Goal: Task Accomplishment & Management: Complete application form

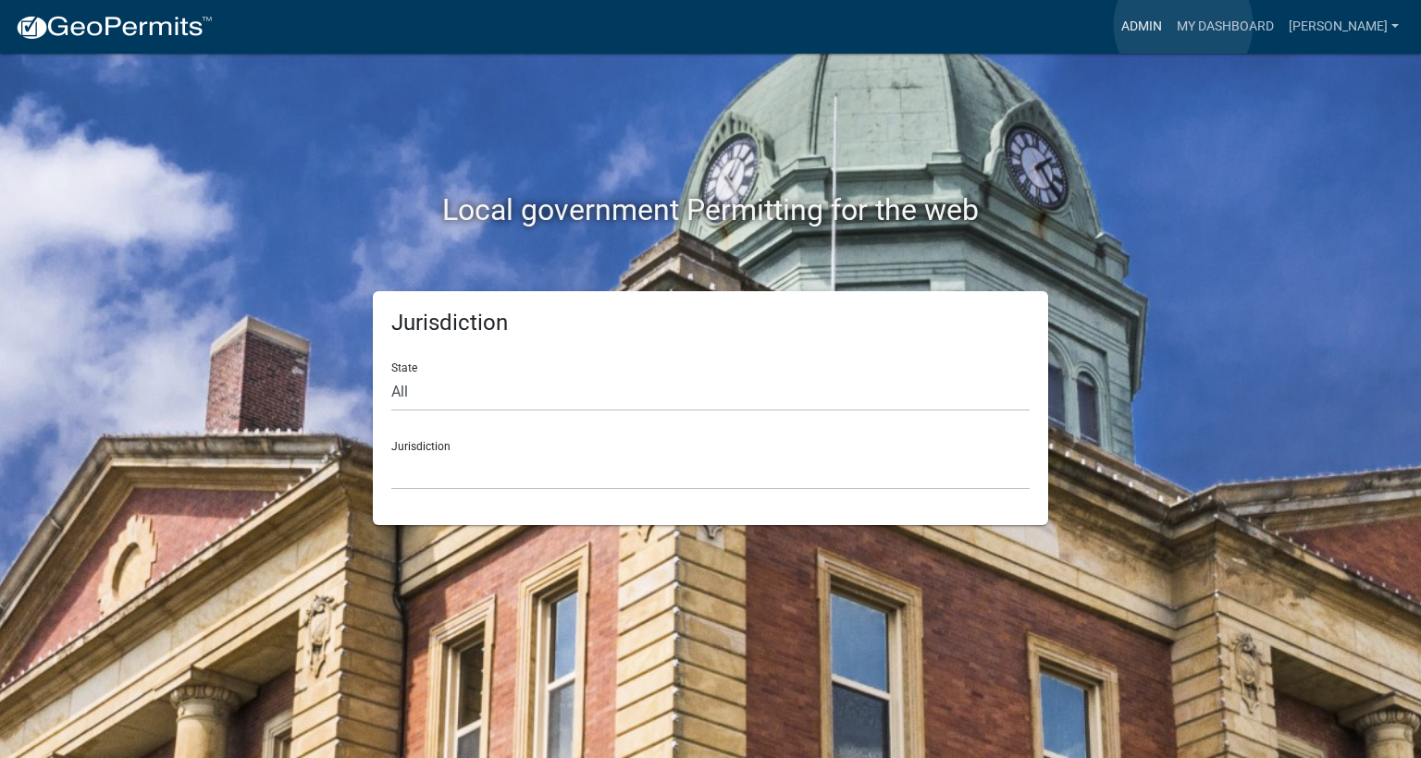
click at [1169, 28] on link "Admin" at bounding box center [1141, 26] width 55 height 35
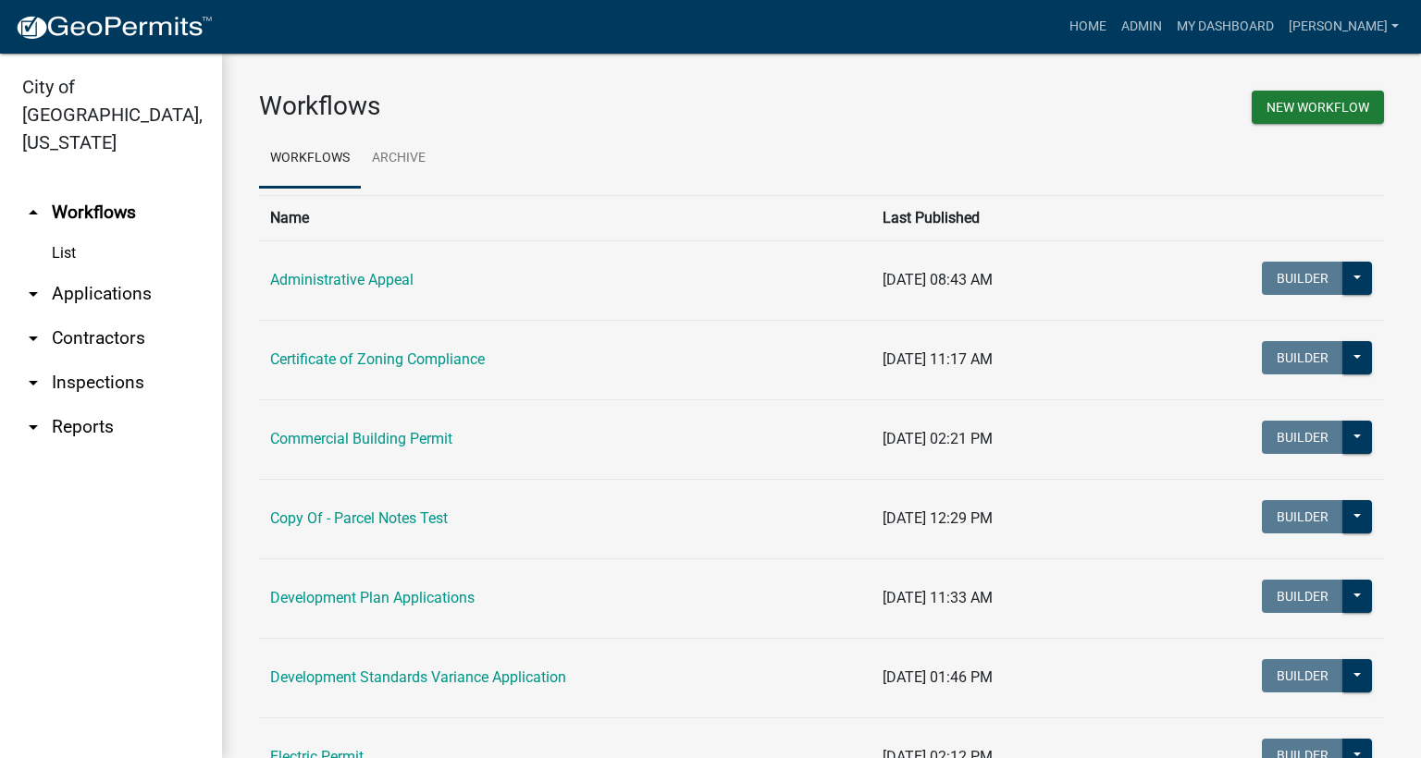
click at [115, 361] on link "arrow_drop_down Inspections" at bounding box center [111, 383] width 222 height 44
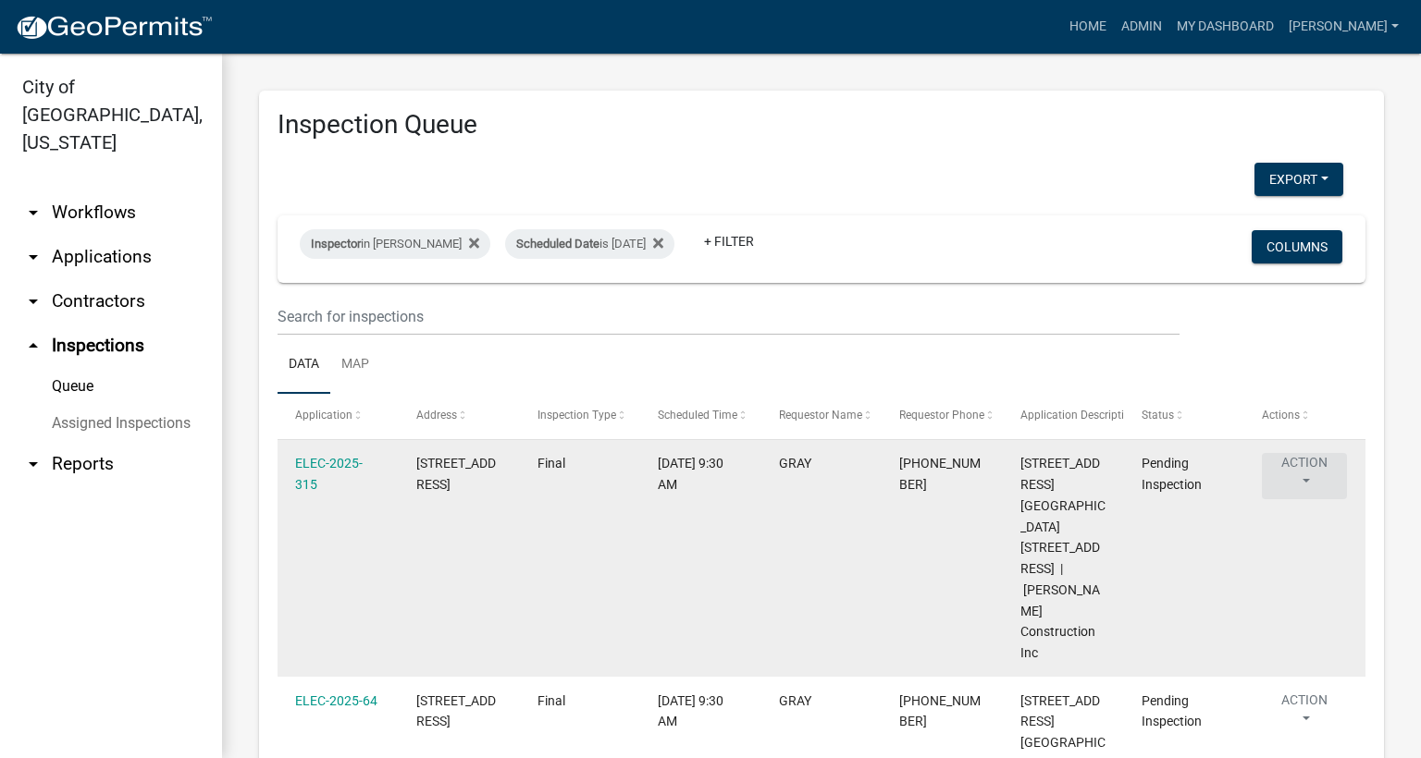
click at [1307, 484] on button "Action" at bounding box center [1304, 476] width 85 height 46
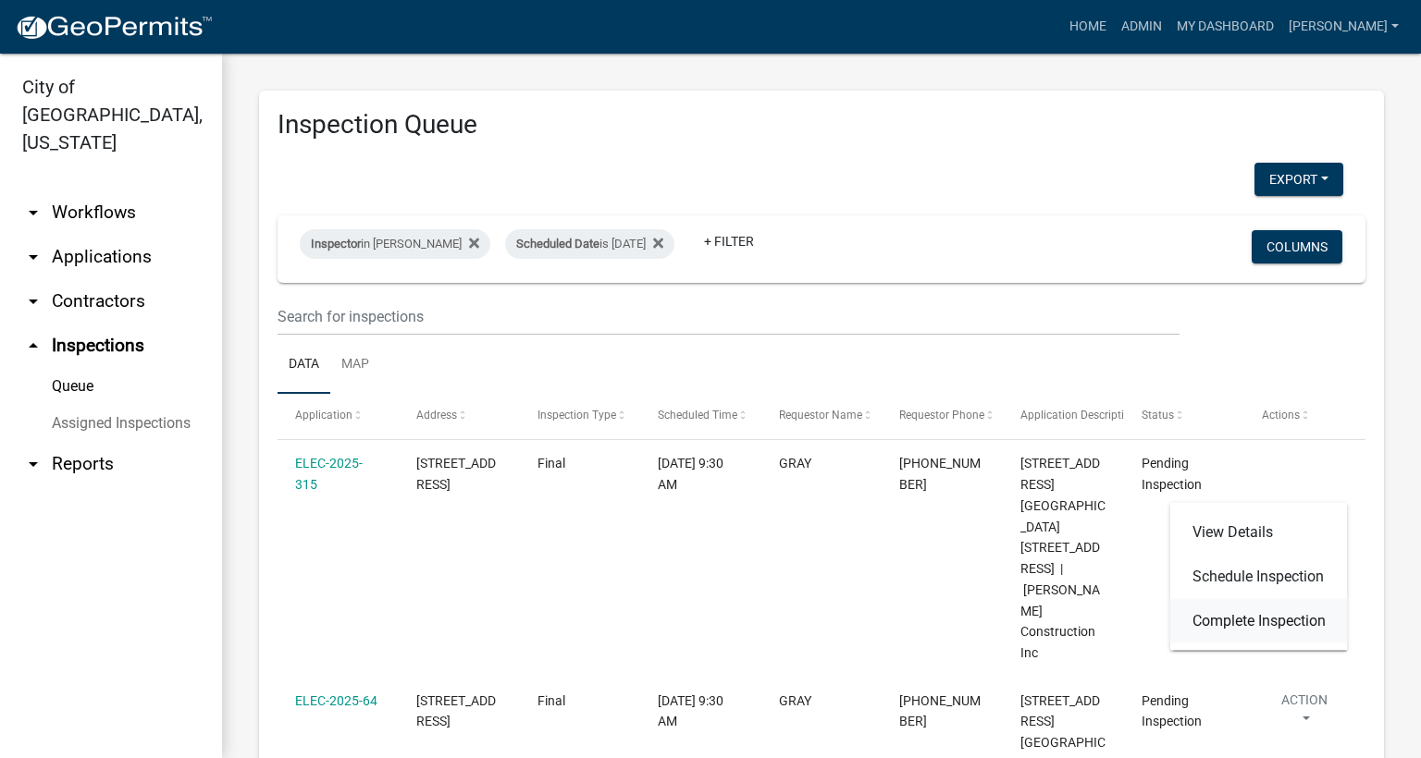
click at [1288, 617] on link "Complete Inspection" at bounding box center [1259, 621] width 178 height 44
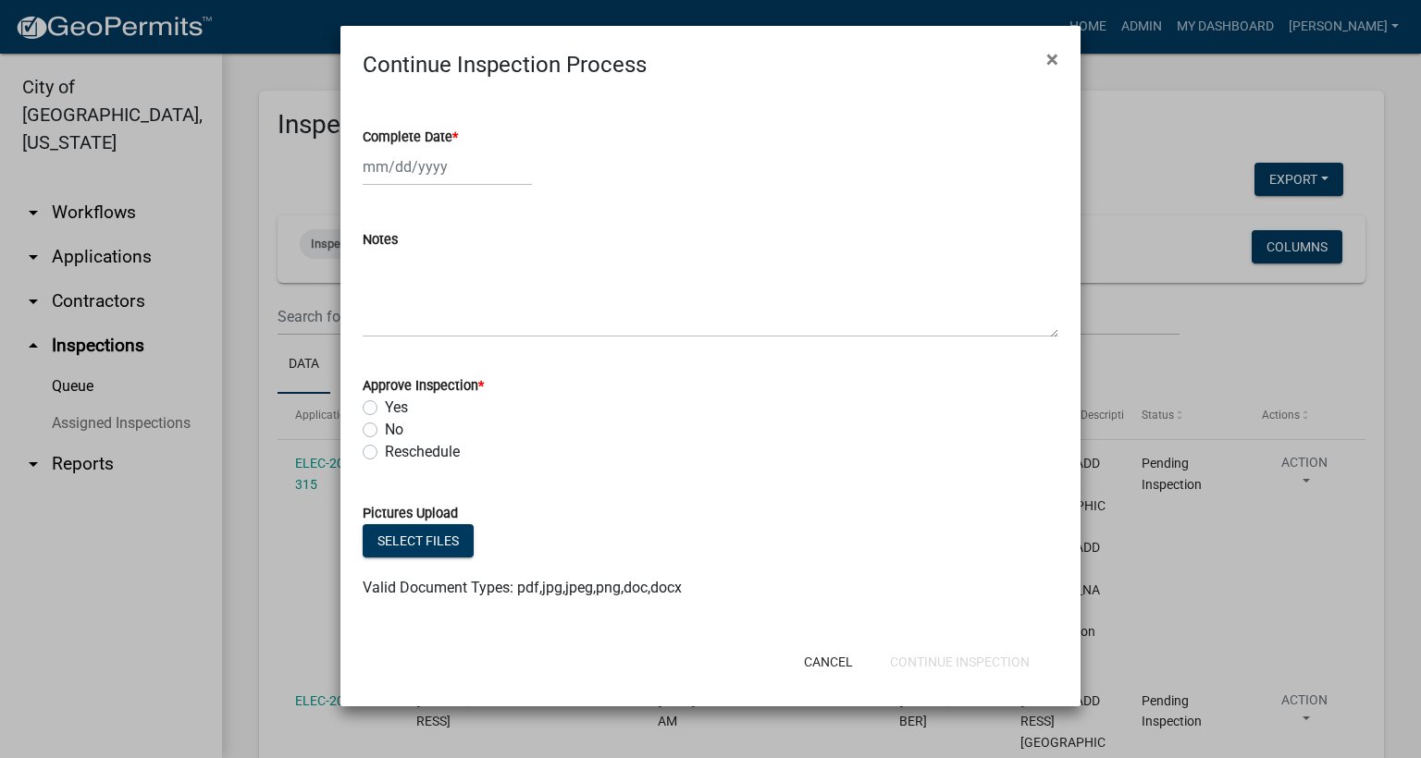
click at [456, 131] on span "*" at bounding box center [455, 137] width 6 height 16
click at [456, 148] on input "Complete Date *" at bounding box center [447, 167] width 169 height 38
select select "9"
select select "2025"
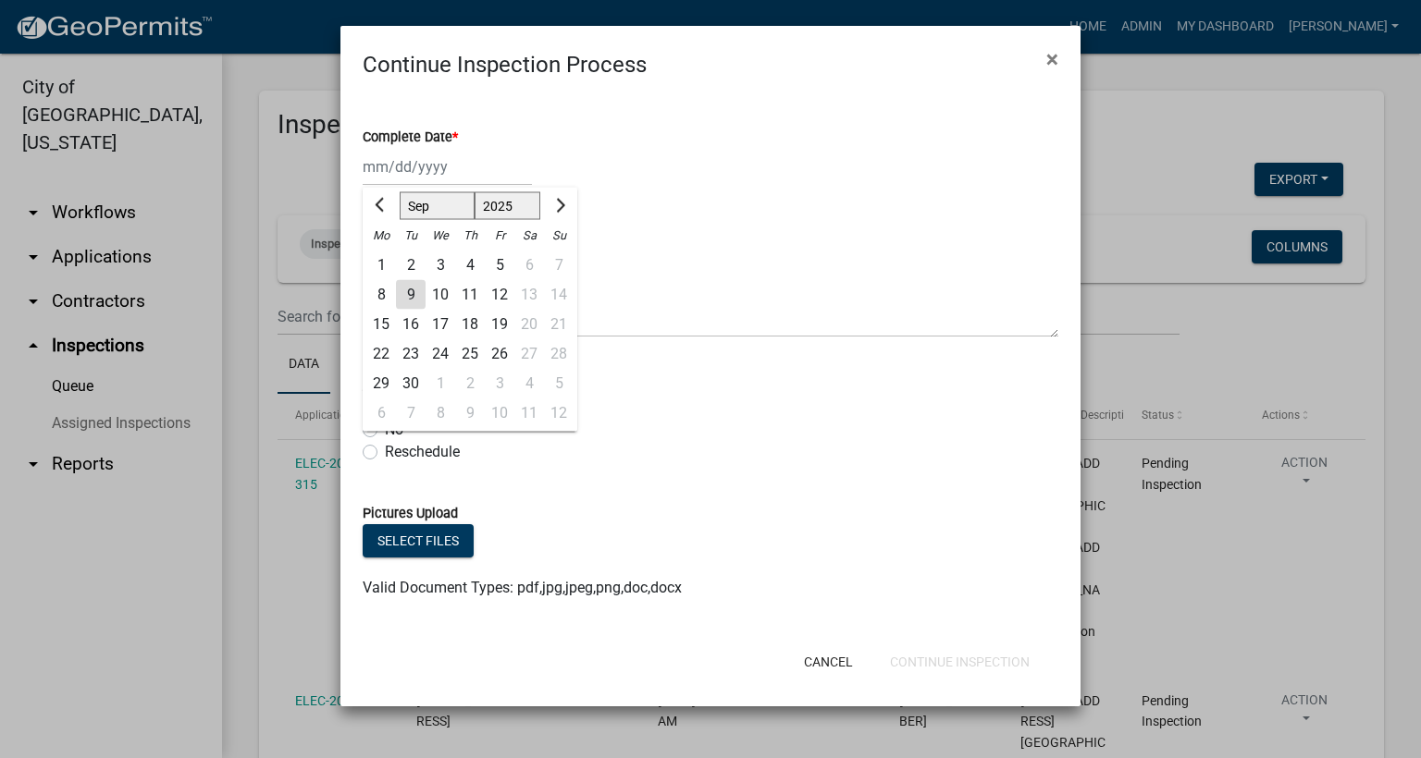
click at [411, 291] on div "9" at bounding box center [411, 295] width 30 height 30
type input "[DATE]"
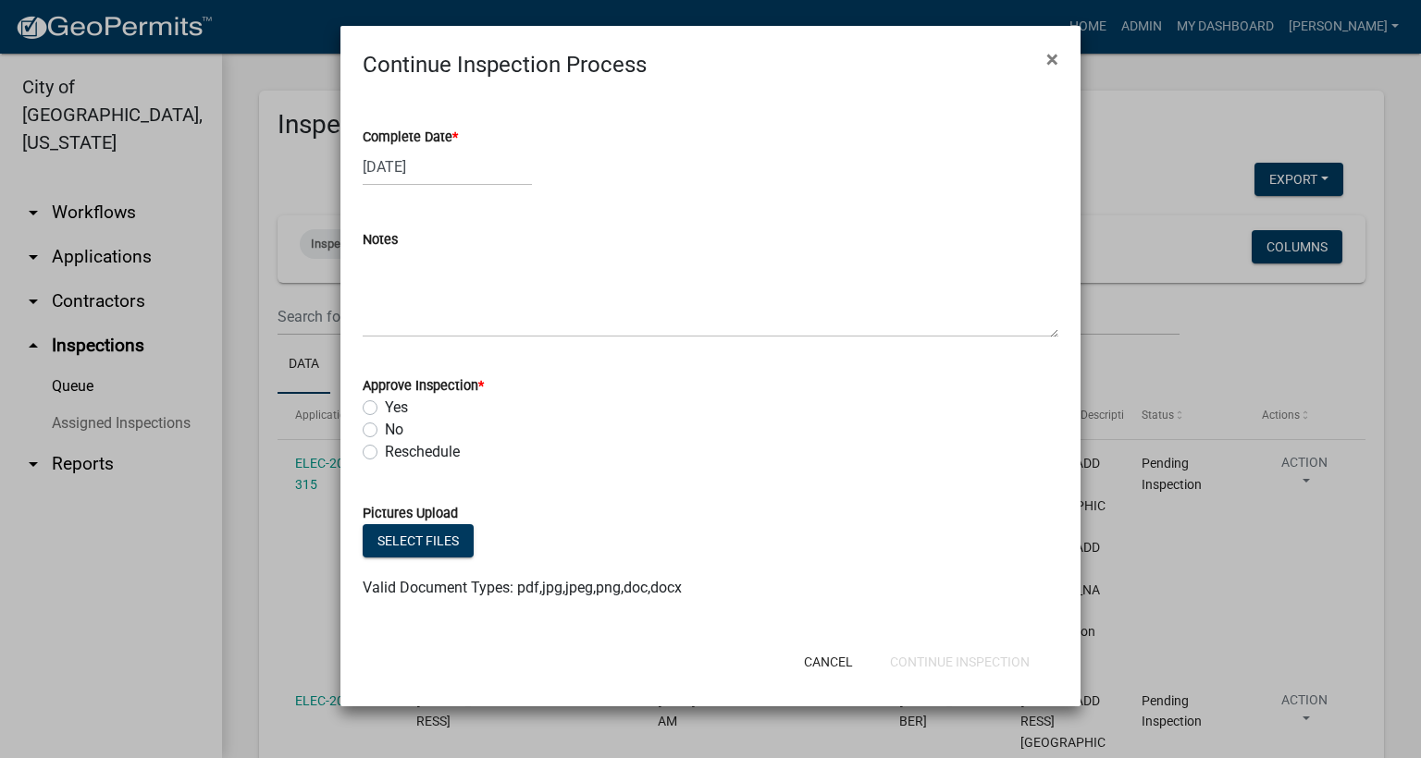
click at [385, 408] on label "Yes" at bounding box center [396, 408] width 23 height 22
click at [385, 408] on input "Yes" at bounding box center [391, 403] width 12 height 12
radio input "true"
click at [992, 661] on button "Continue Inspection" at bounding box center [959, 662] width 169 height 33
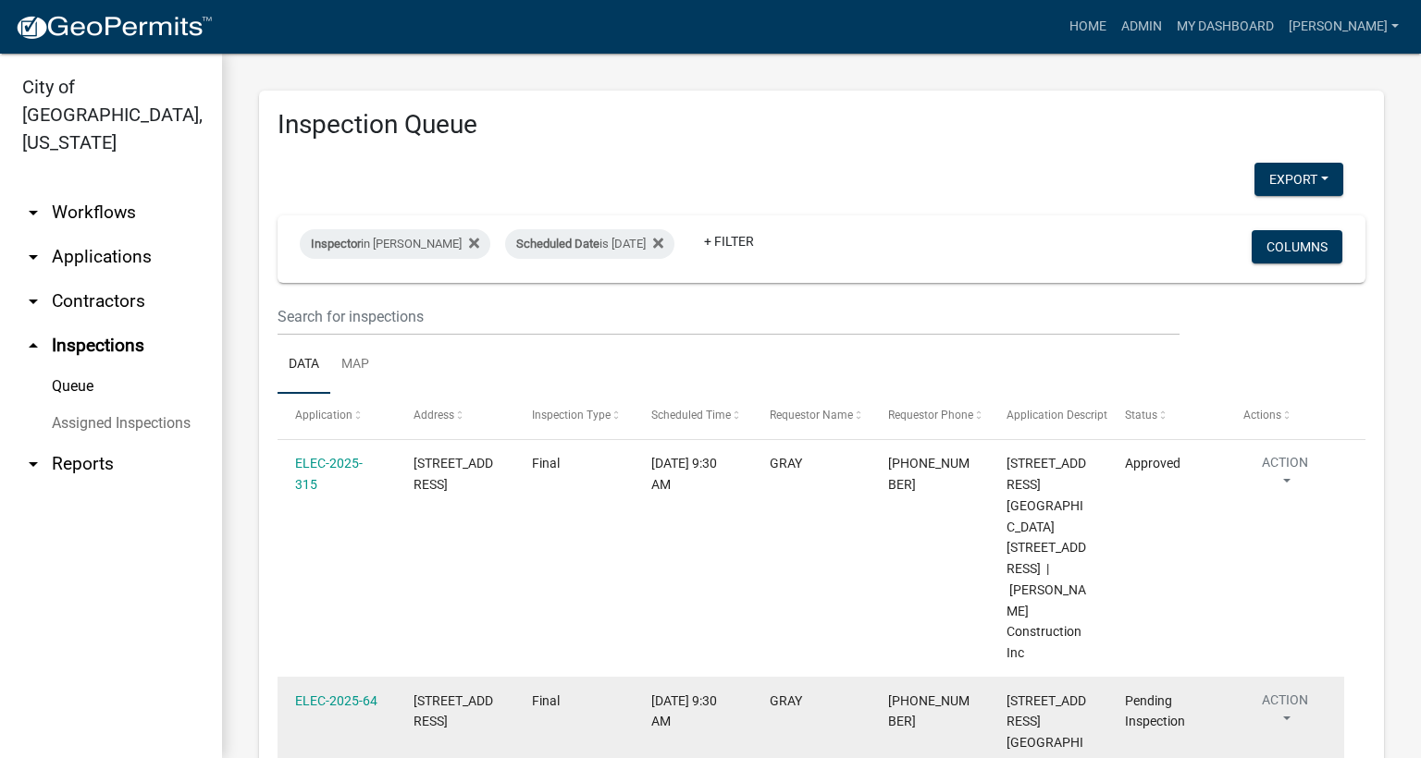
click at [1286, 691] on button "Action" at bounding box center [1284, 714] width 83 height 46
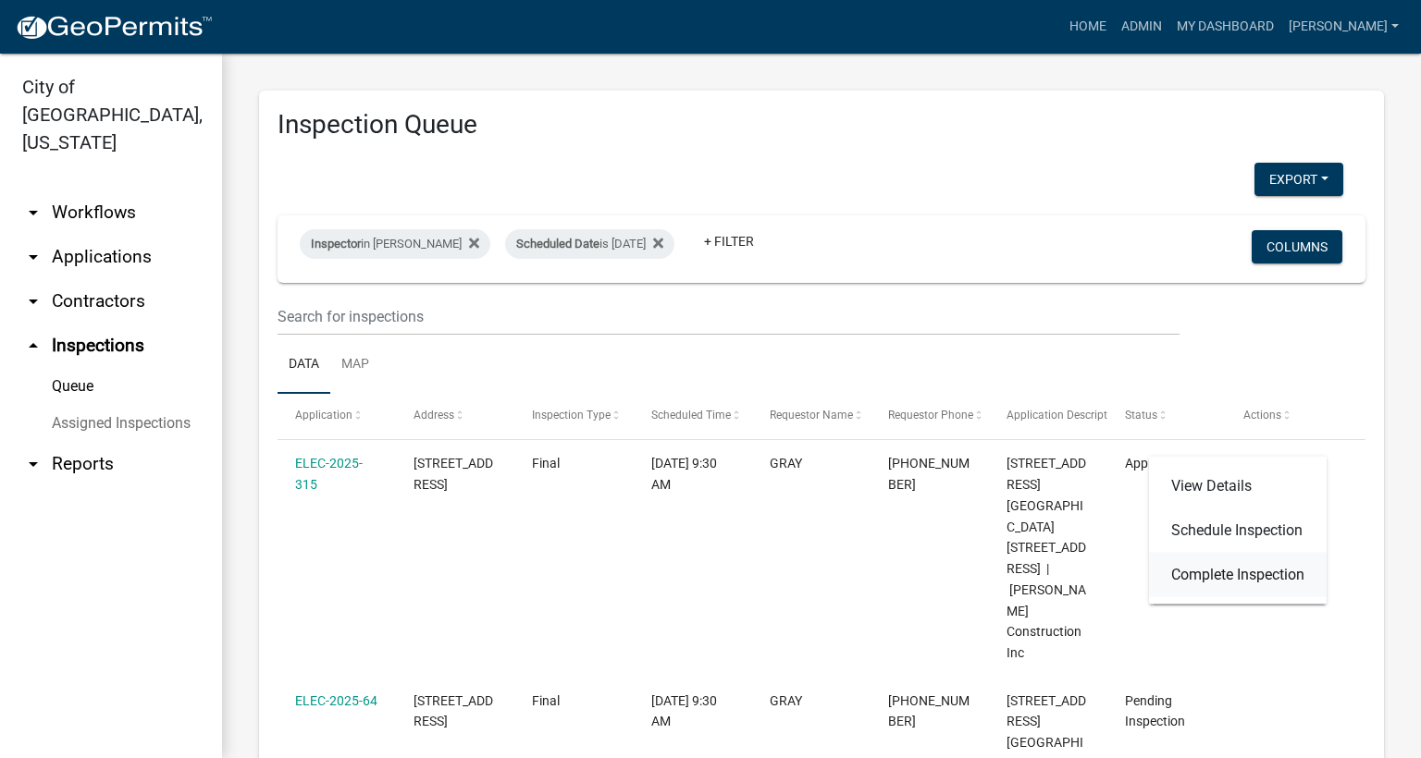
click at [1263, 574] on link "Complete Inspection" at bounding box center [1238, 575] width 178 height 44
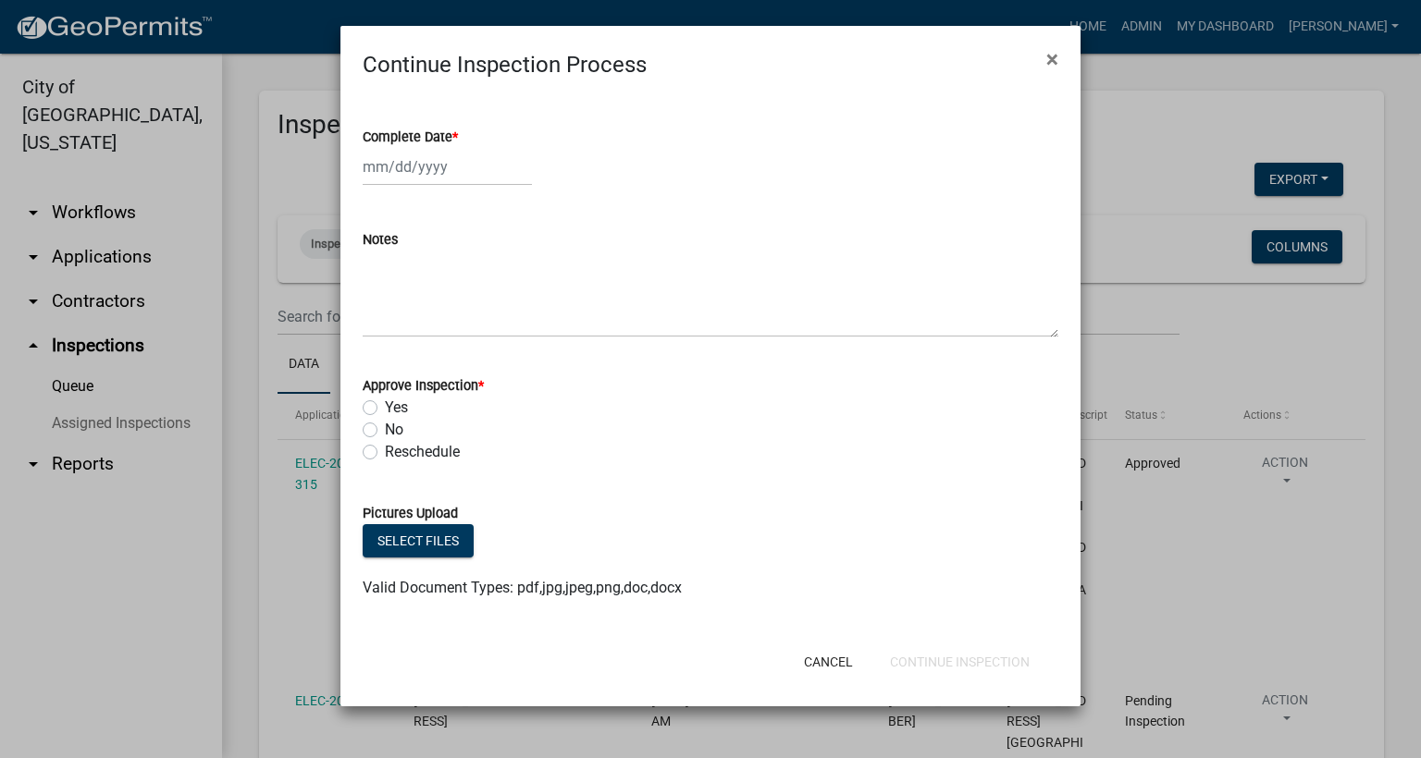
click at [458, 134] on span "*" at bounding box center [455, 137] width 6 height 16
click at [458, 148] on input "Complete Date *" at bounding box center [447, 167] width 169 height 38
select select "9"
select select "2025"
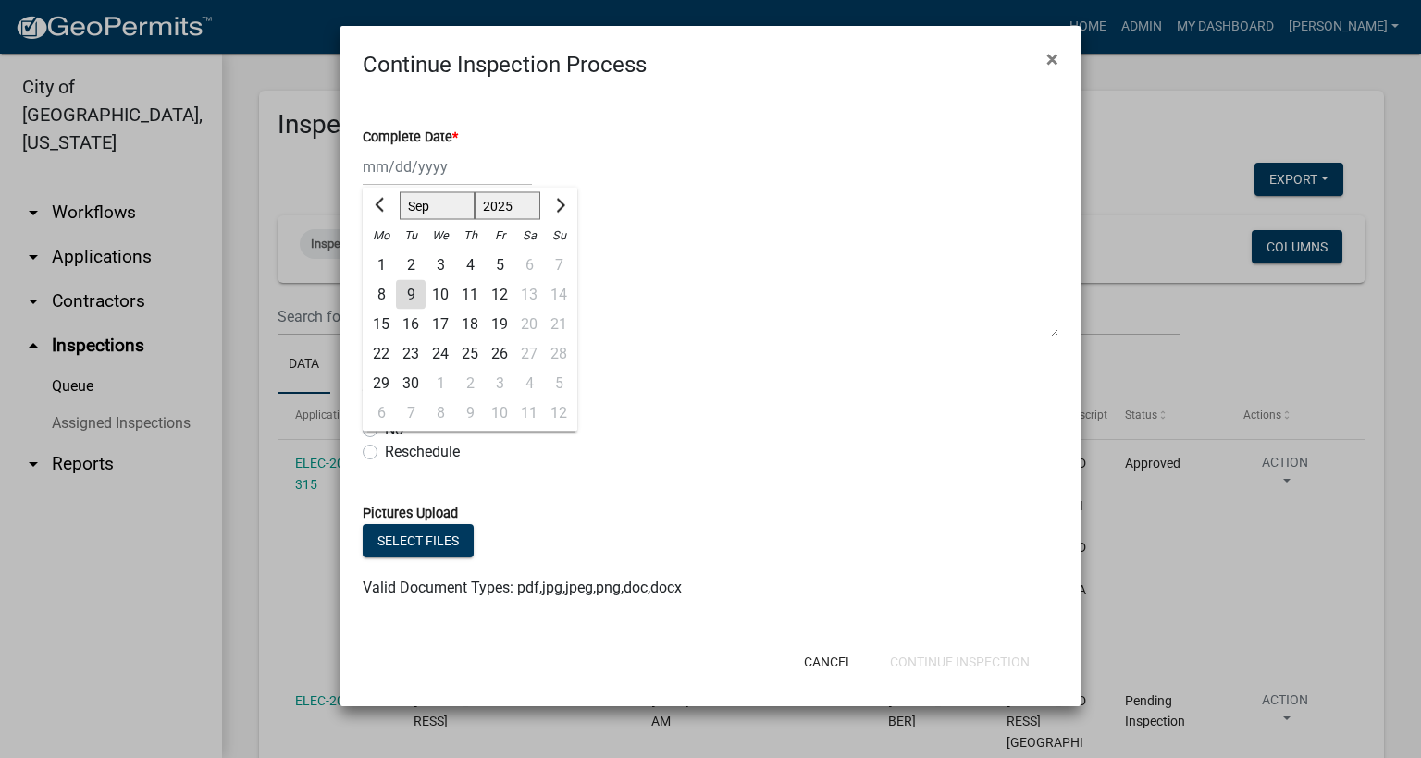
click at [411, 295] on div "9" at bounding box center [411, 295] width 30 height 30
type input "[DATE]"
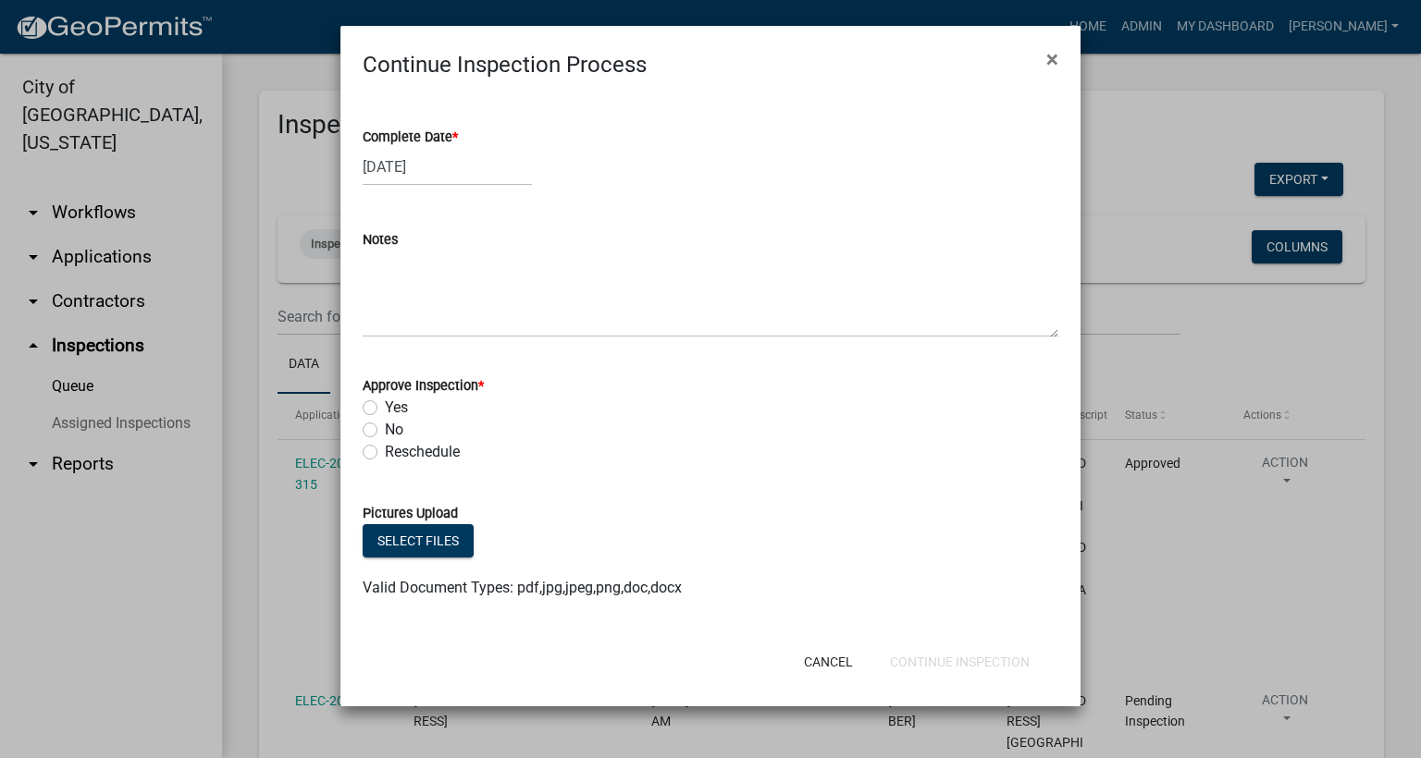
click at [385, 409] on label "Yes" at bounding box center [396, 408] width 23 height 22
click at [385, 409] on input "Yes" at bounding box center [391, 403] width 12 height 12
radio input "true"
click at [922, 658] on button "Continue Inspection" at bounding box center [959, 662] width 169 height 33
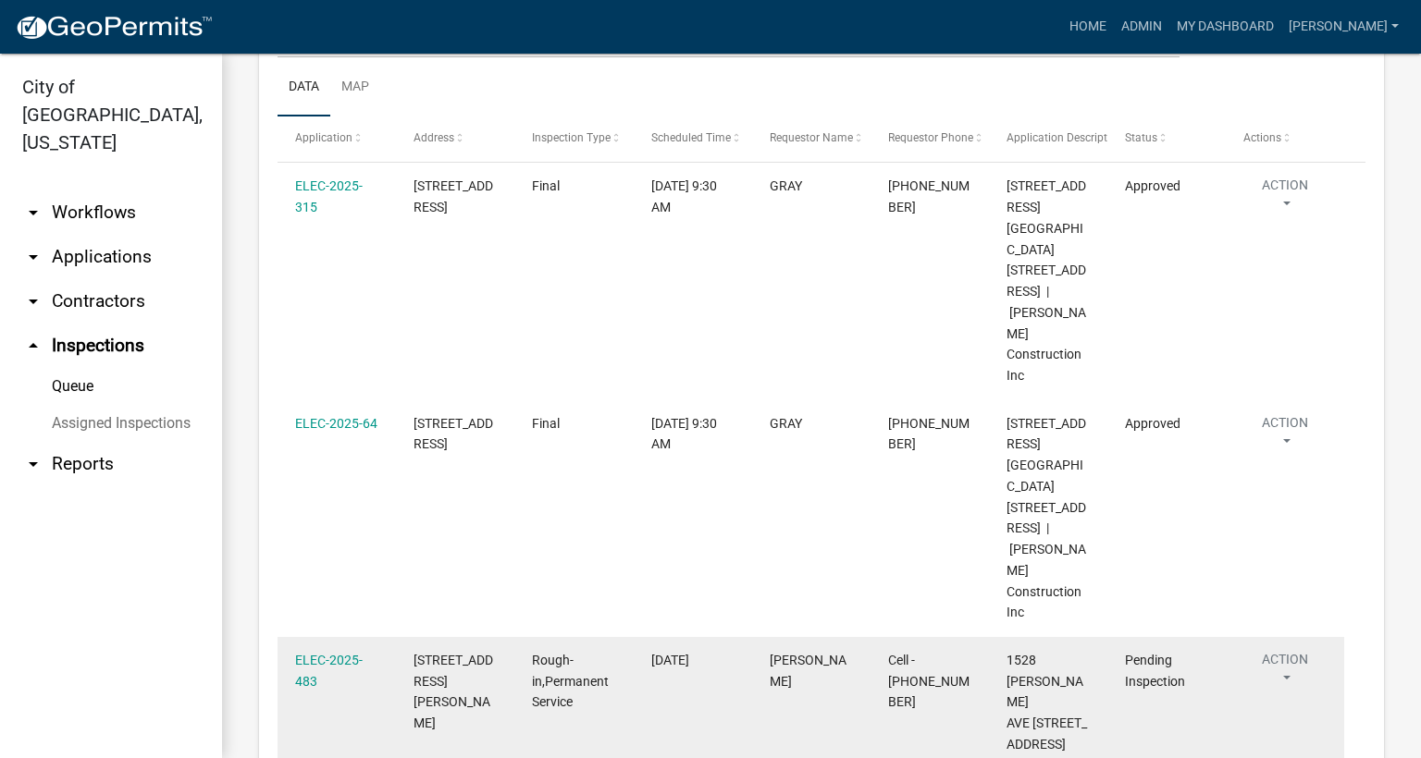
scroll to position [416, 0]
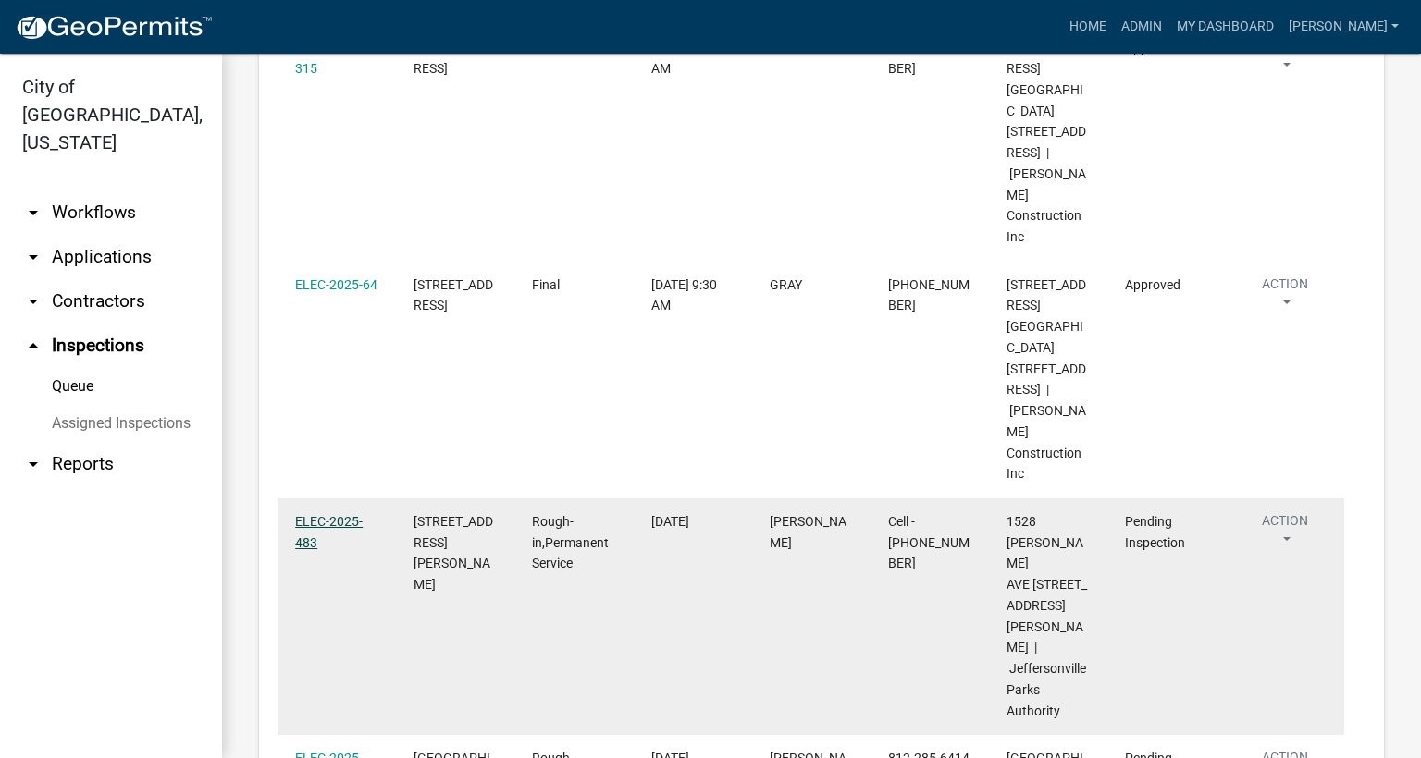
click at [325, 514] on link "ELEC-2025-483" at bounding box center [329, 532] width 68 height 36
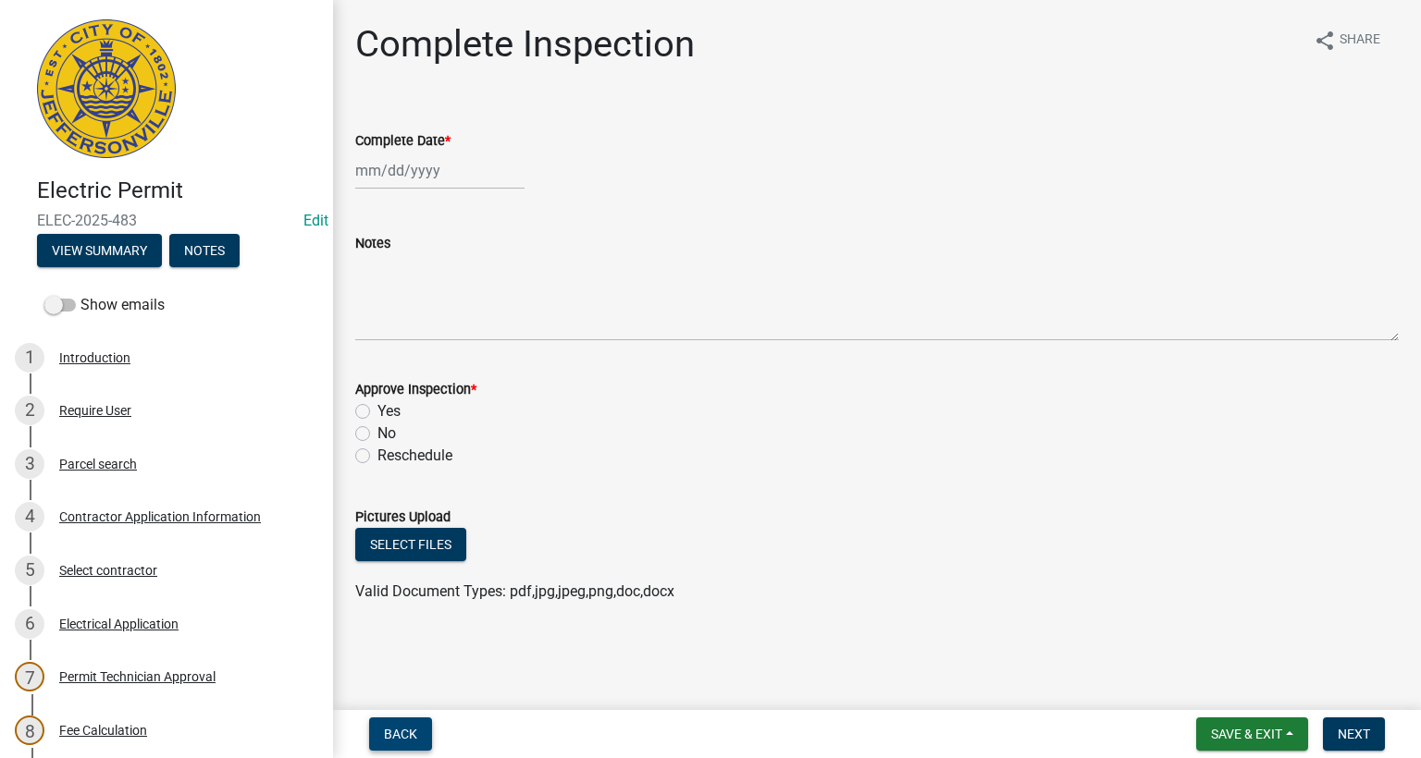
click at [406, 730] on span "Back" at bounding box center [400, 734] width 33 height 15
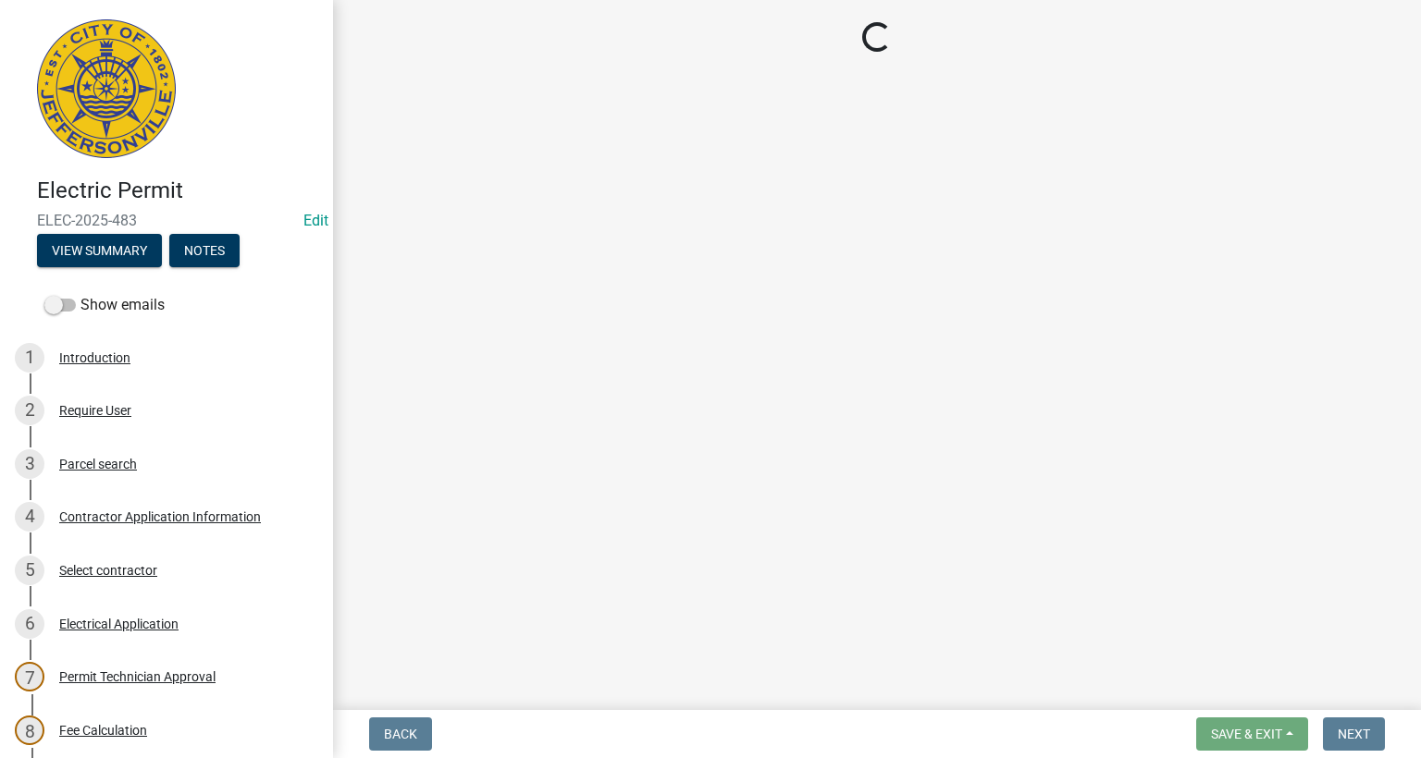
select select "36a8b8f0-2ef8-43e9-ae06-718f51af8d36"
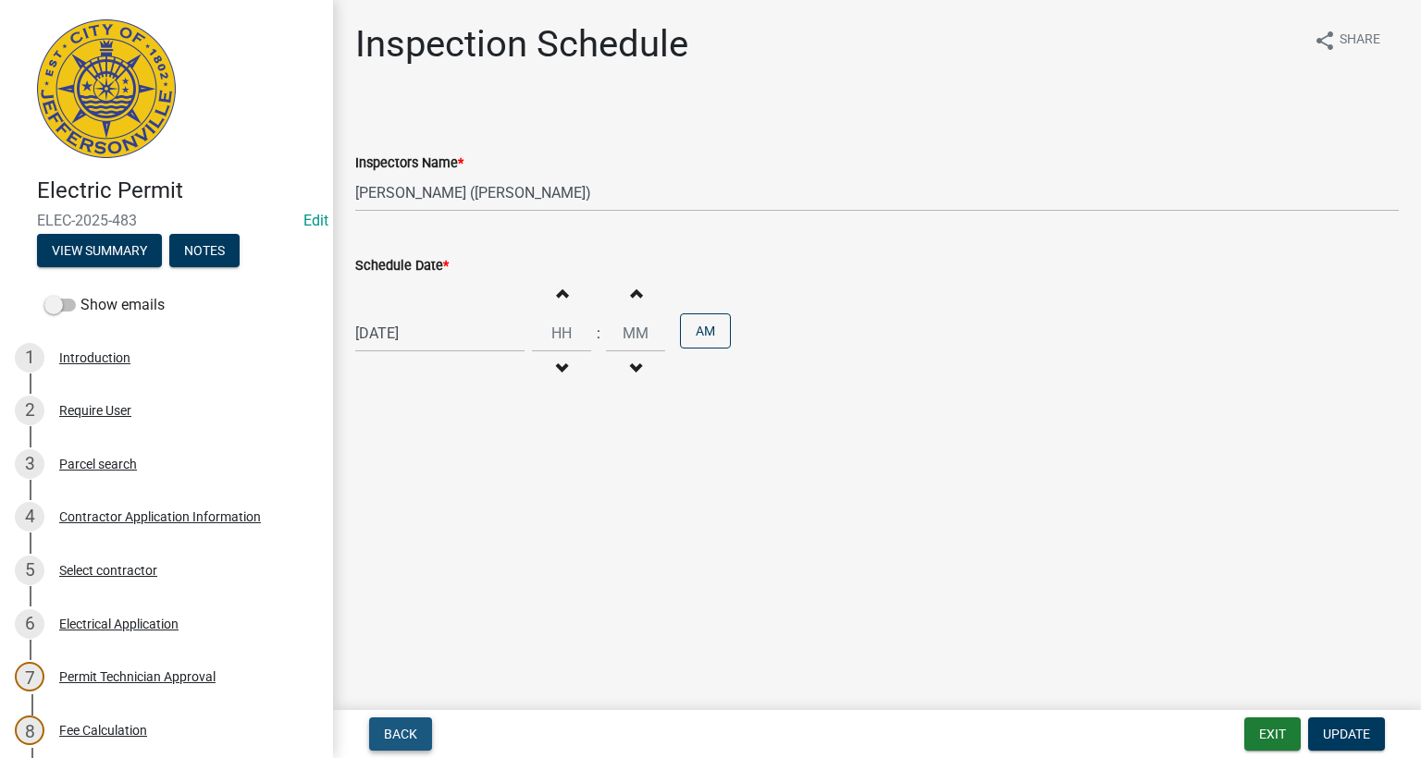
click at [406, 730] on span "Back" at bounding box center [400, 734] width 33 height 15
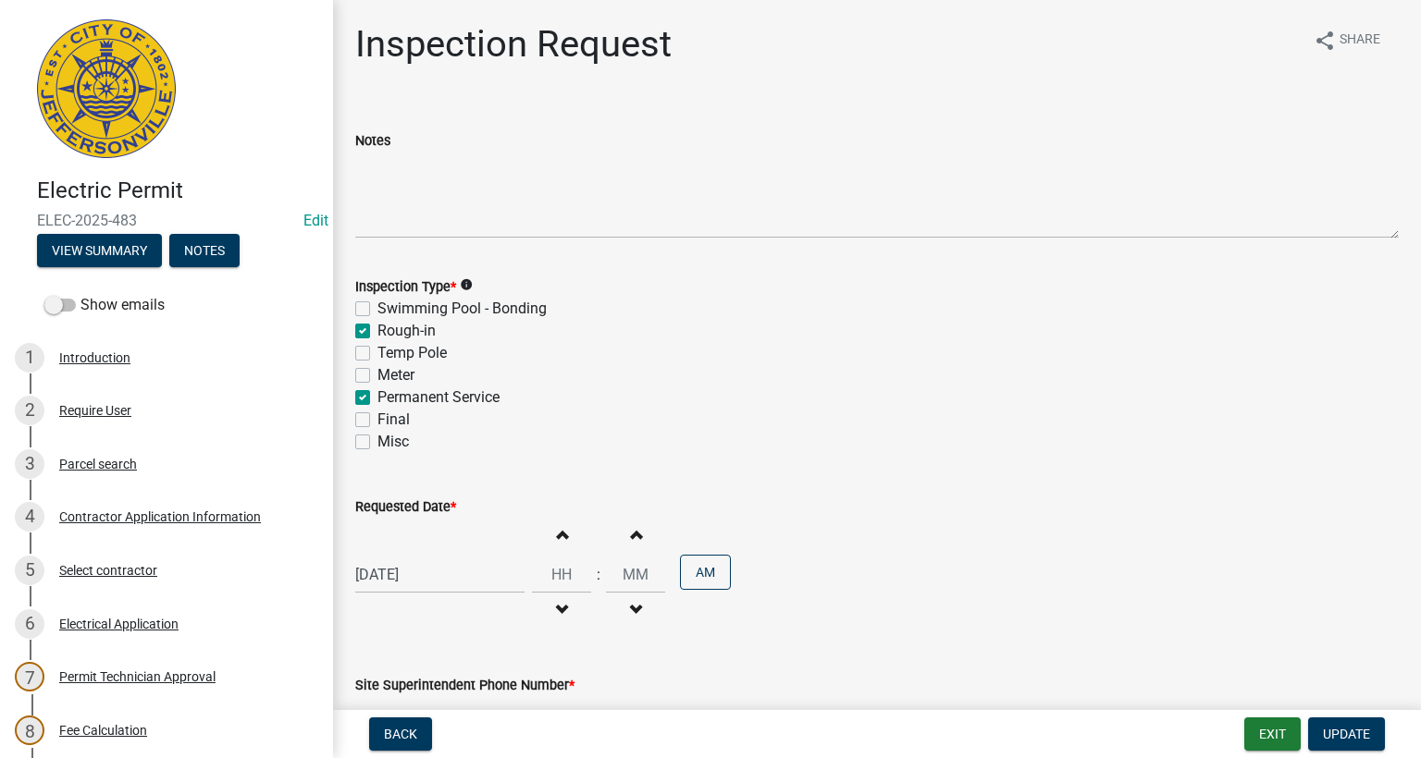
click at [377, 327] on label "Rough-in" at bounding box center [406, 331] width 58 height 22
click at [377, 327] on input "Rough-in" at bounding box center [383, 326] width 12 height 12
checkbox input "false"
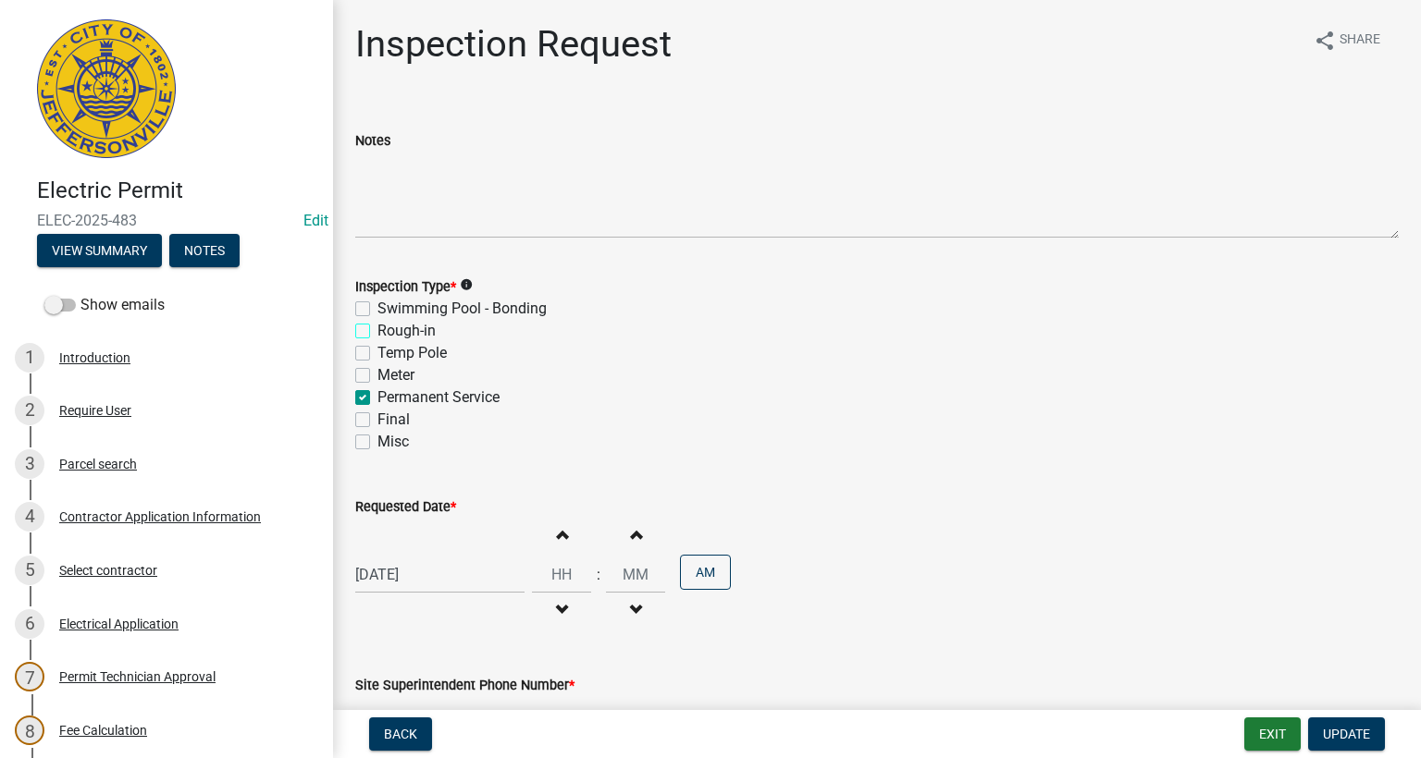
checkbox input "false"
checkbox input "true"
checkbox input "false"
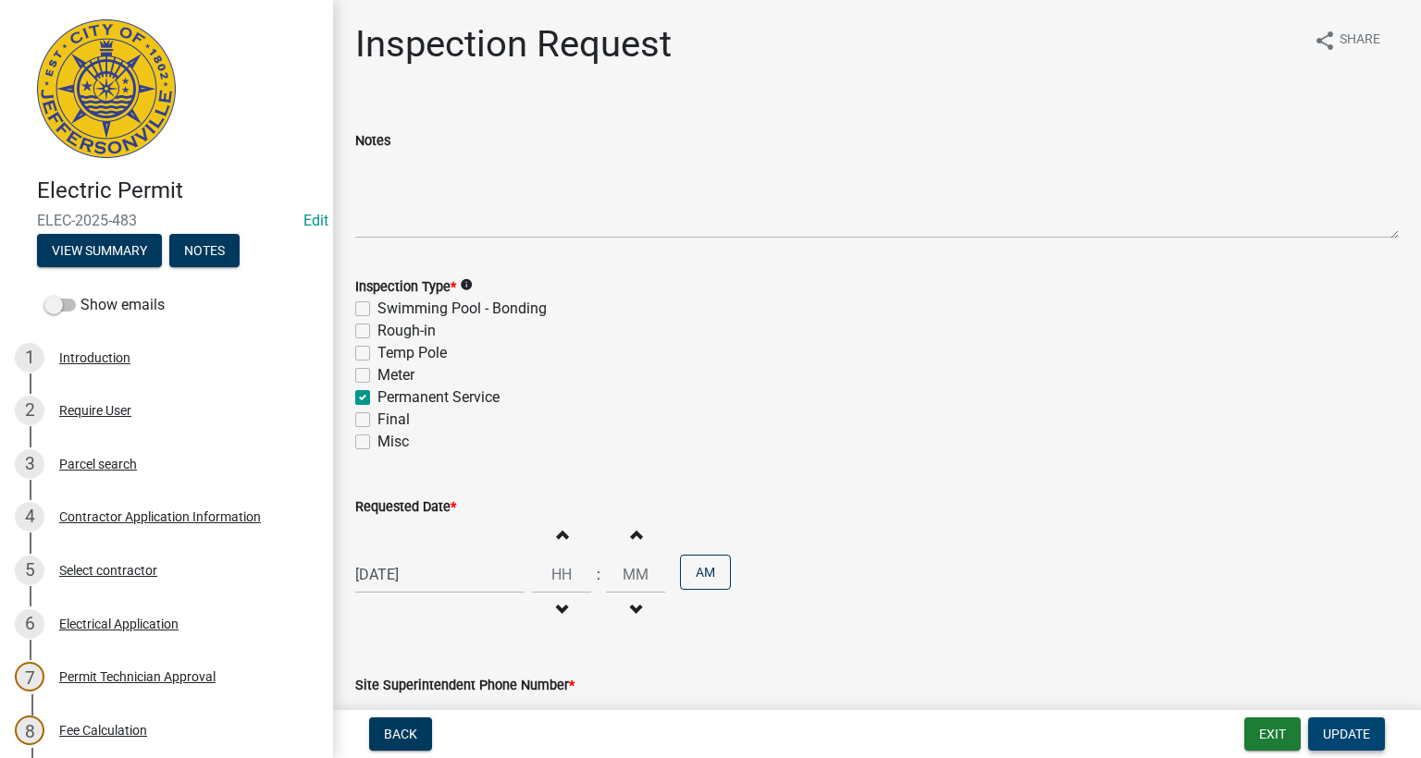
click at [1349, 725] on button "Update" at bounding box center [1346, 734] width 77 height 33
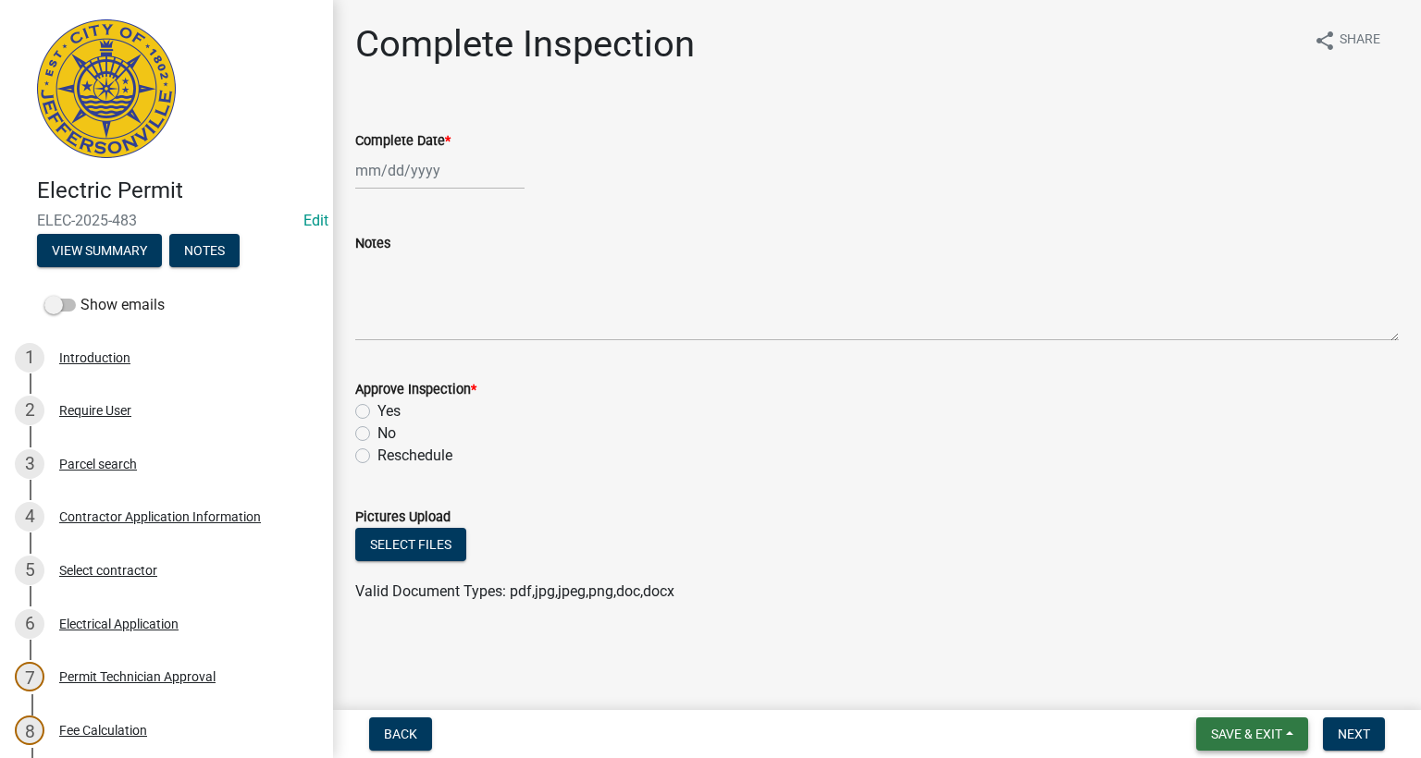
click at [1258, 733] on span "Save & Exit" at bounding box center [1246, 734] width 71 height 15
click at [1207, 686] on button "Save & Exit" at bounding box center [1234, 687] width 148 height 44
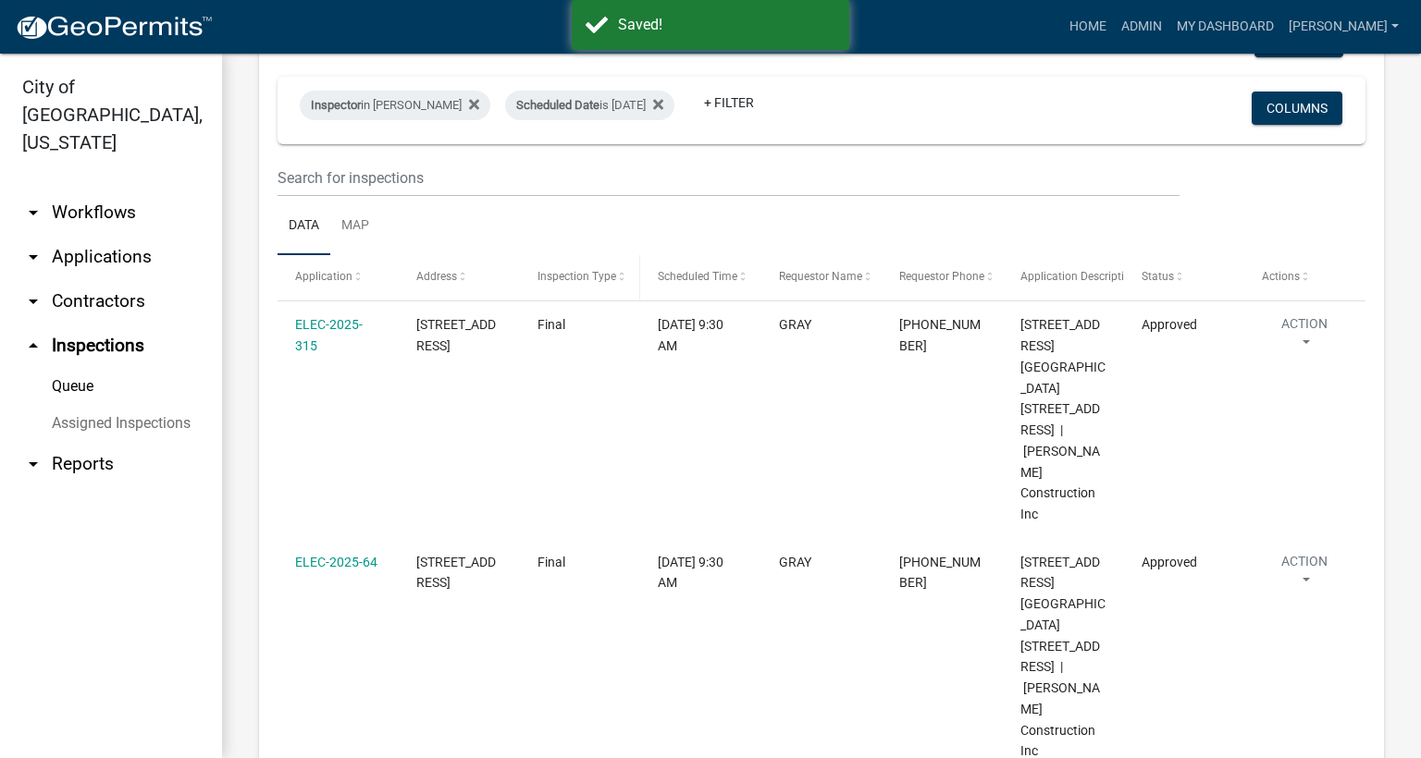
scroll to position [277, 0]
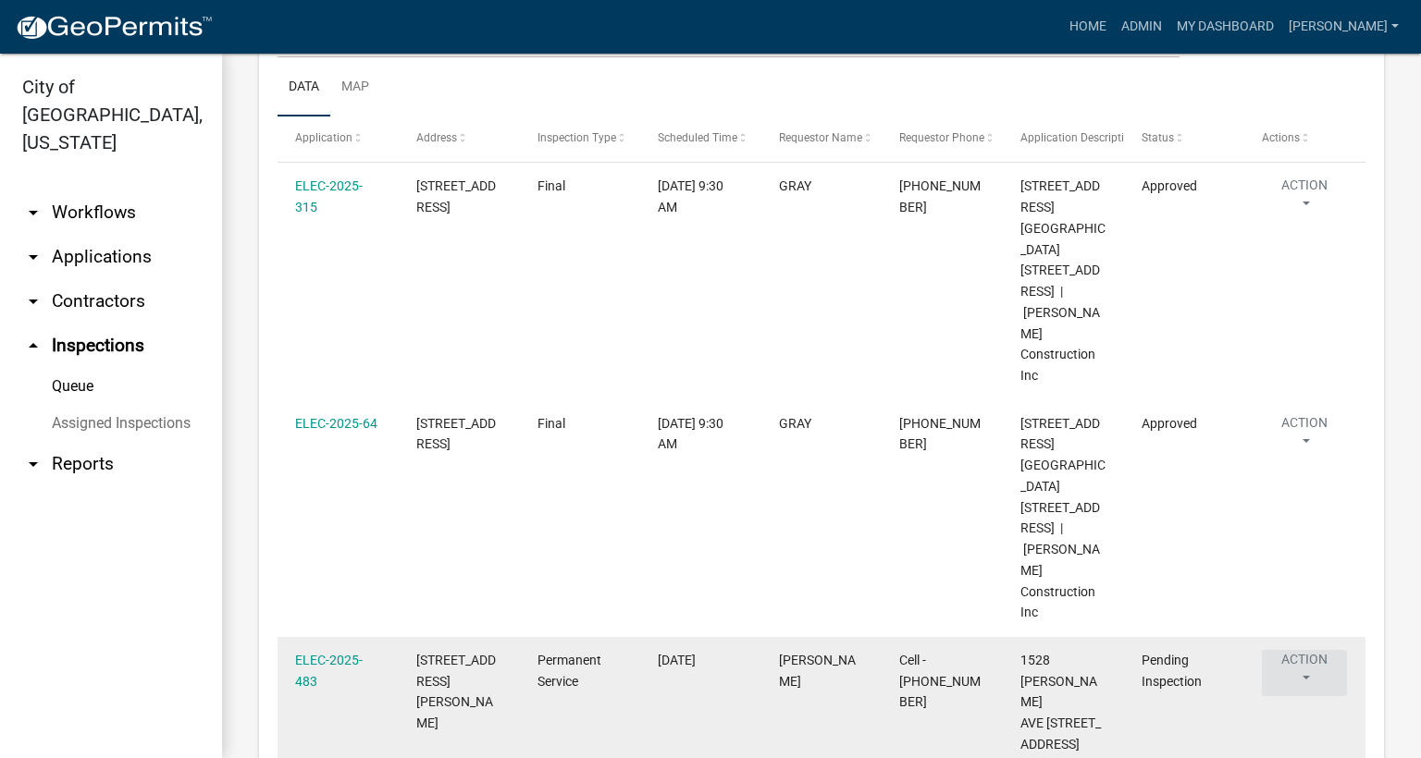
click at [1307, 650] on button "Action" at bounding box center [1304, 673] width 85 height 46
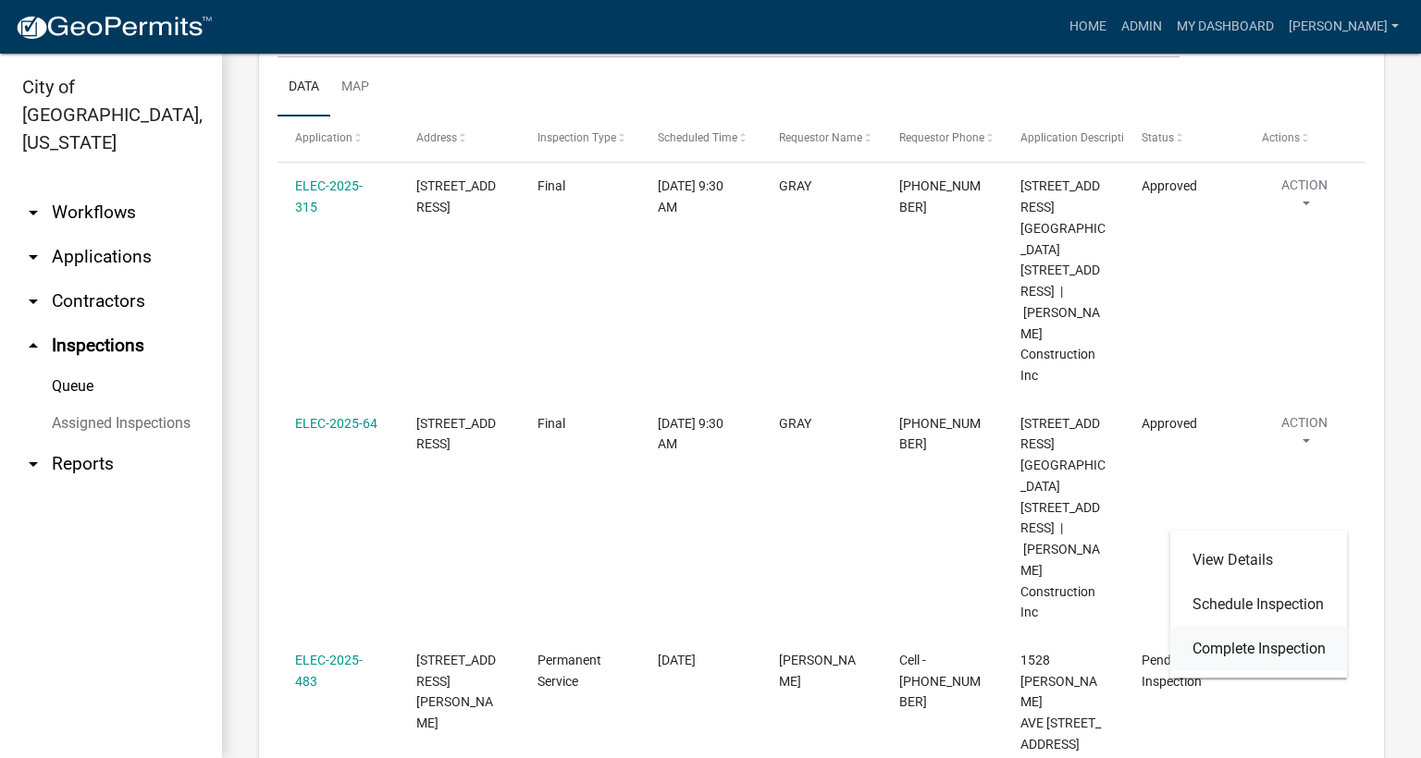
click at [1232, 647] on link "Complete Inspection" at bounding box center [1259, 649] width 178 height 44
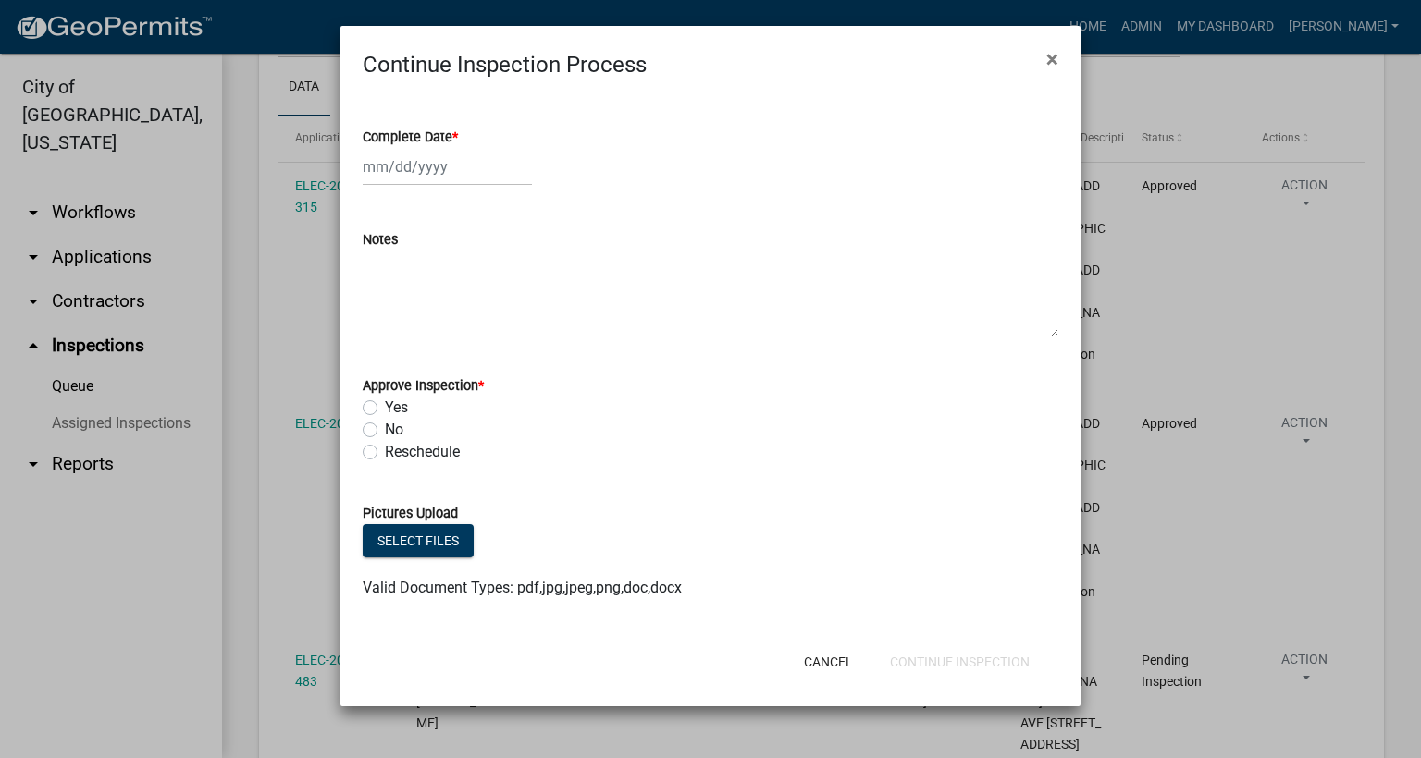
click at [458, 133] on span "*" at bounding box center [455, 137] width 6 height 16
click at [458, 148] on input "Complete Date *" at bounding box center [447, 167] width 169 height 38
select select "9"
select select "2025"
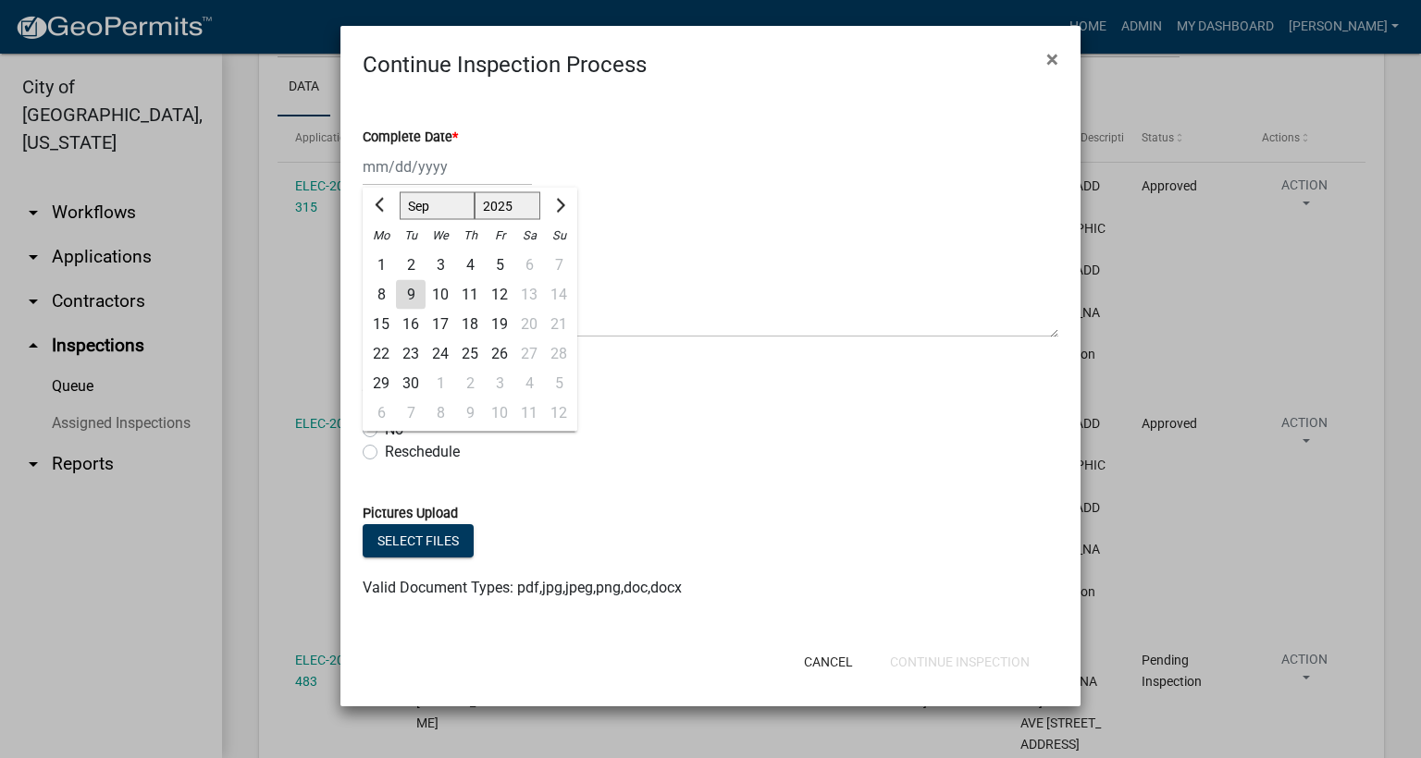
click at [406, 287] on div "9" at bounding box center [411, 295] width 30 height 30
type input "[DATE]"
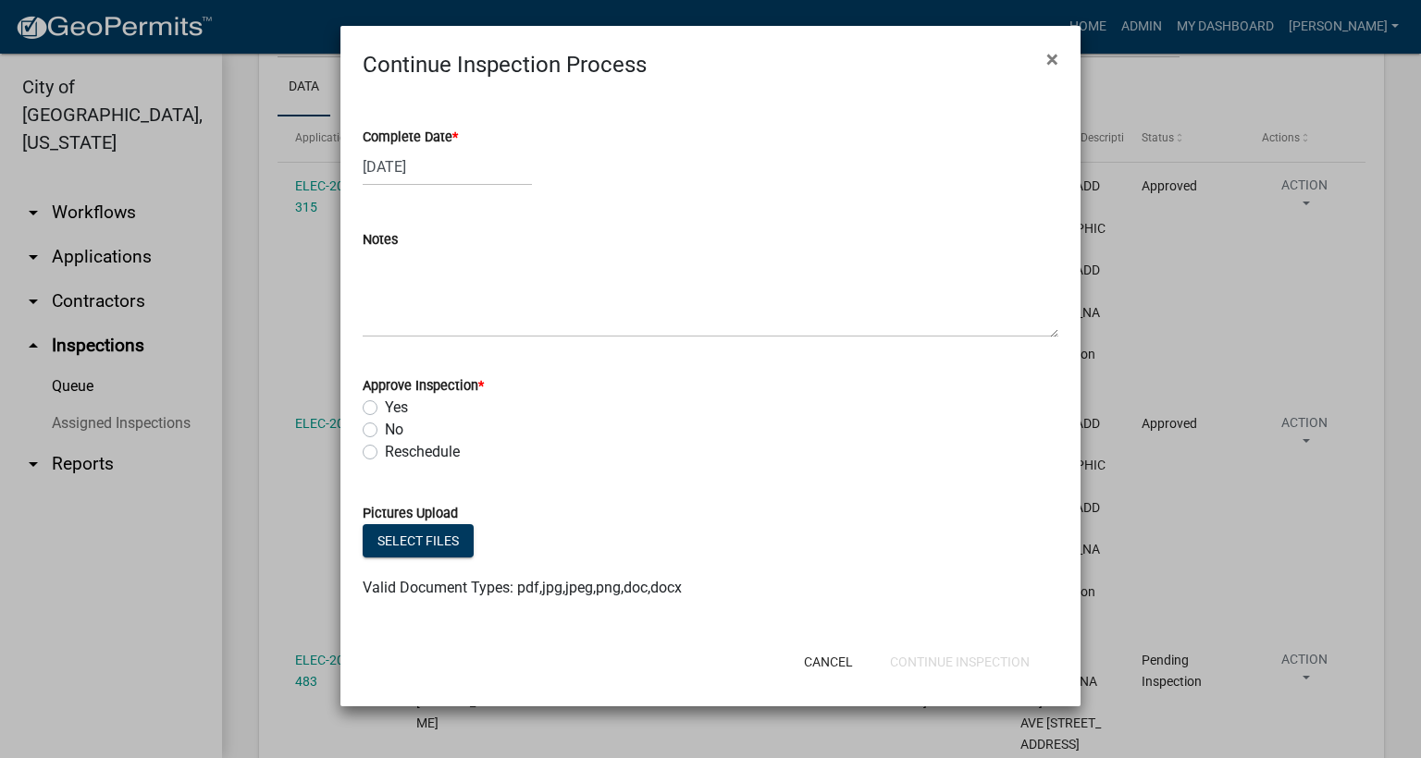
click at [385, 406] on label "Yes" at bounding box center [396, 408] width 23 height 22
click at [385, 406] on input "Yes" at bounding box center [391, 403] width 12 height 12
radio input "true"
click at [967, 666] on button "Continue Inspection" at bounding box center [959, 662] width 169 height 33
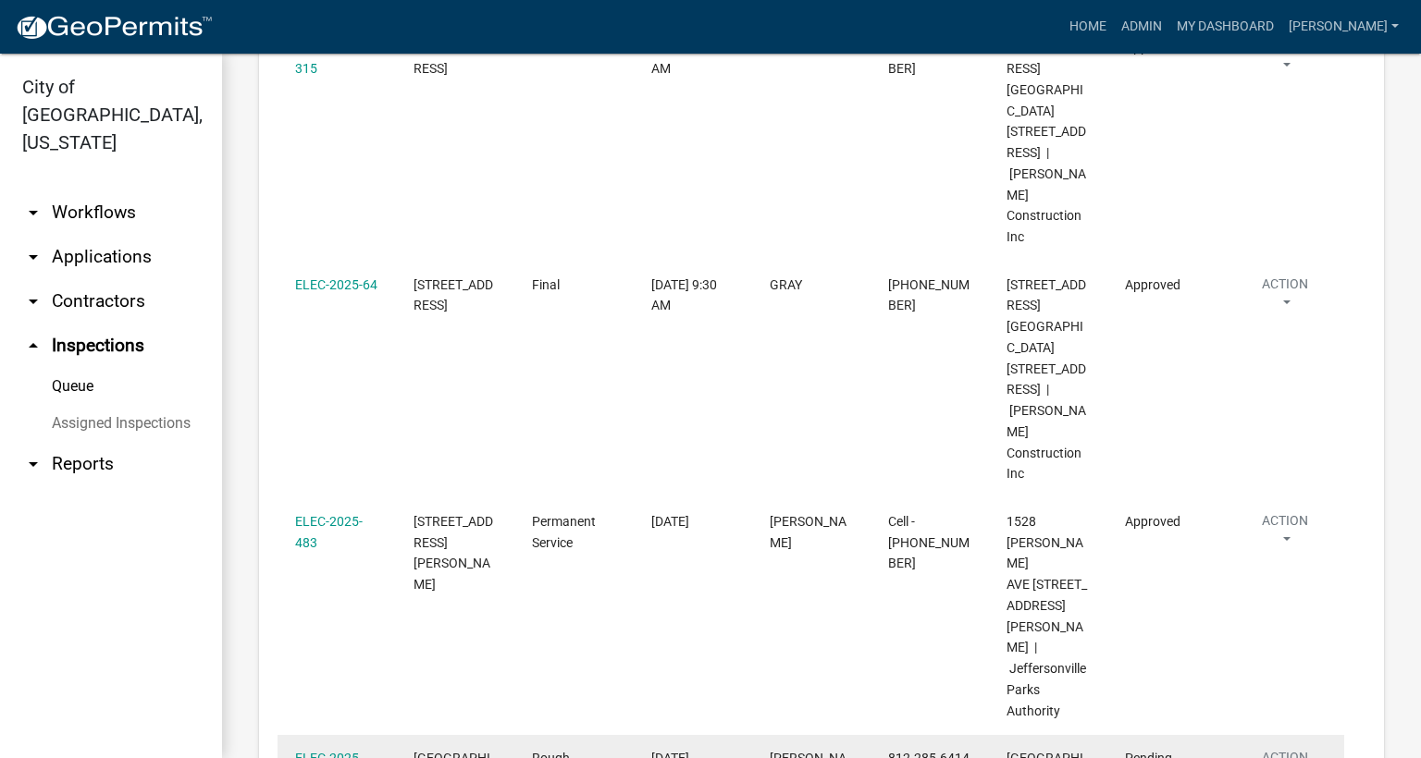
scroll to position [555, 0]
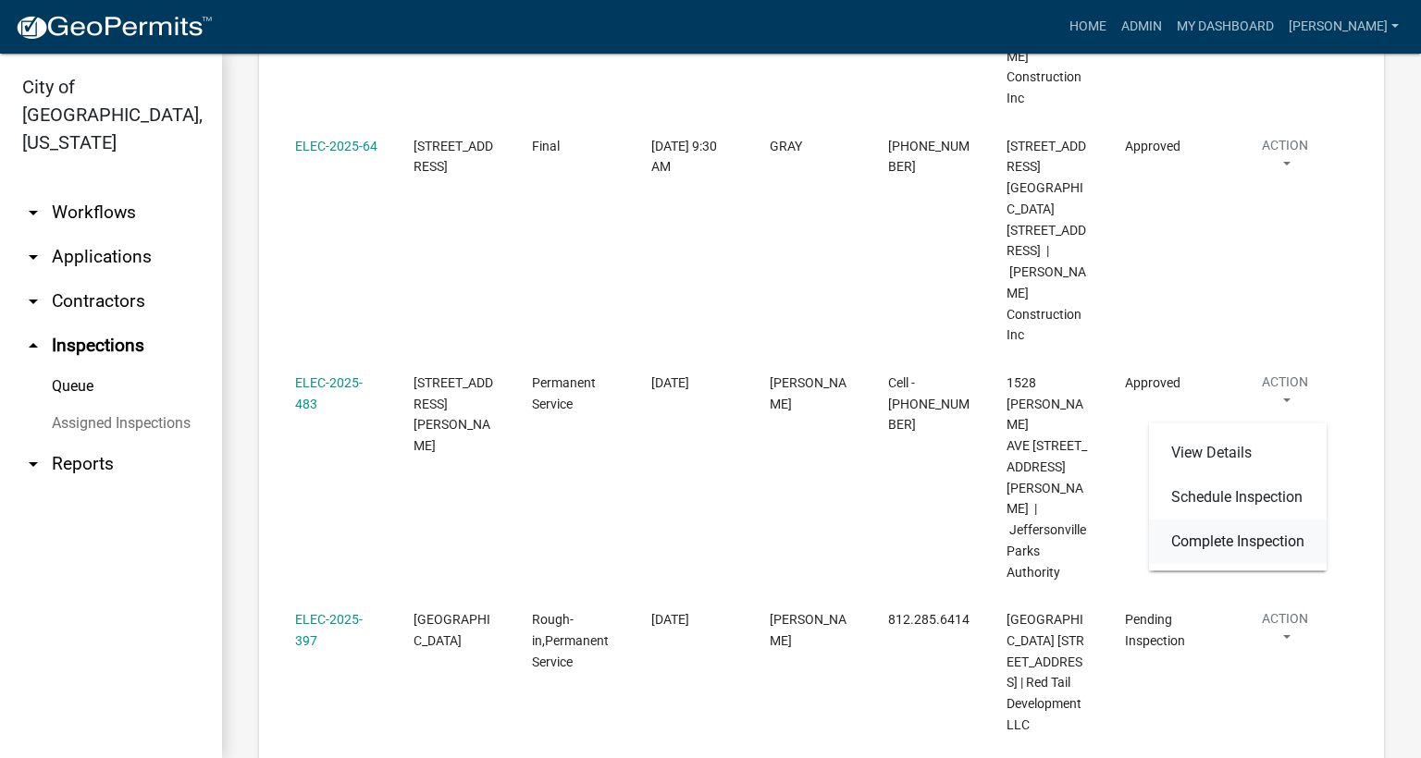
click at [1250, 545] on link "Complete Inspection" at bounding box center [1238, 542] width 178 height 44
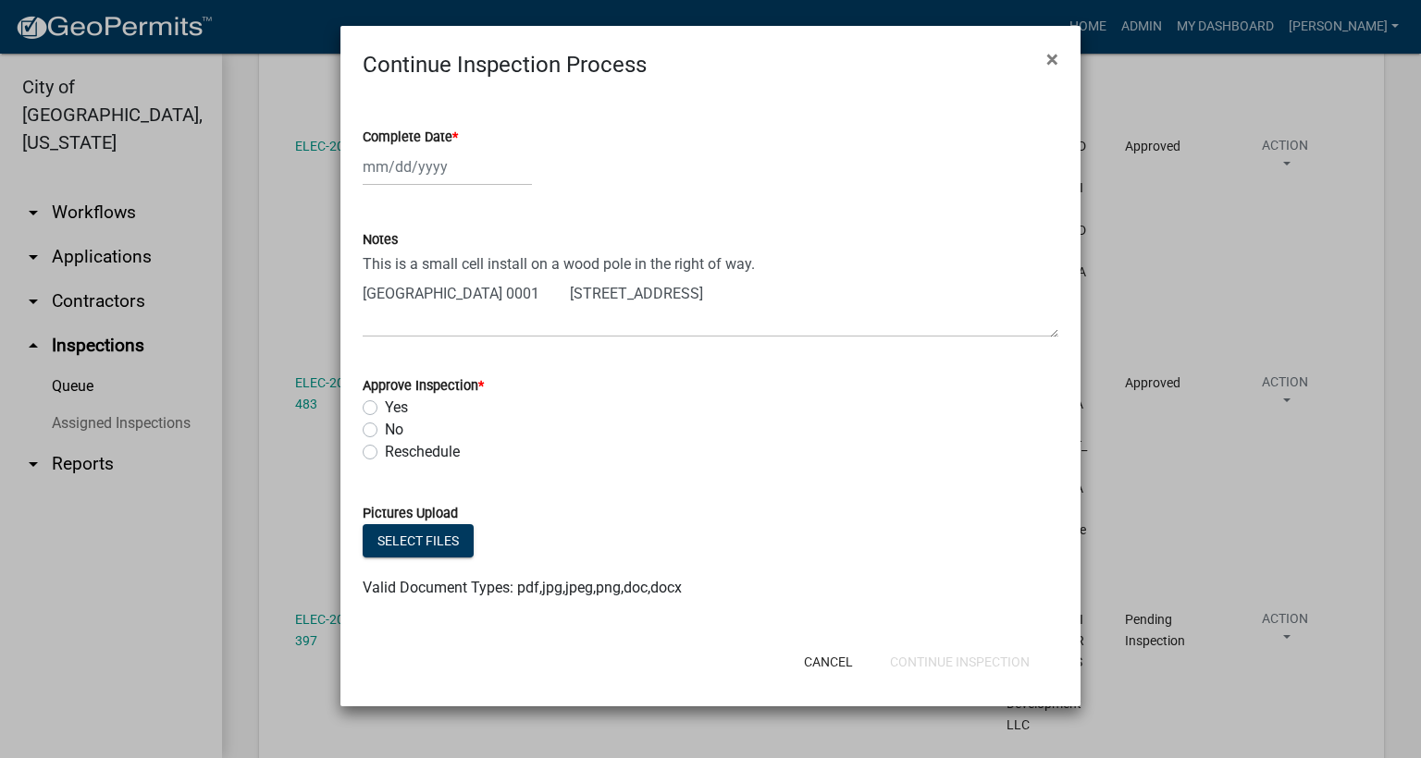
click at [458, 137] on span "*" at bounding box center [455, 137] width 6 height 16
click at [458, 148] on input "Complete Date *" at bounding box center [447, 167] width 169 height 38
select select "9"
select select "2025"
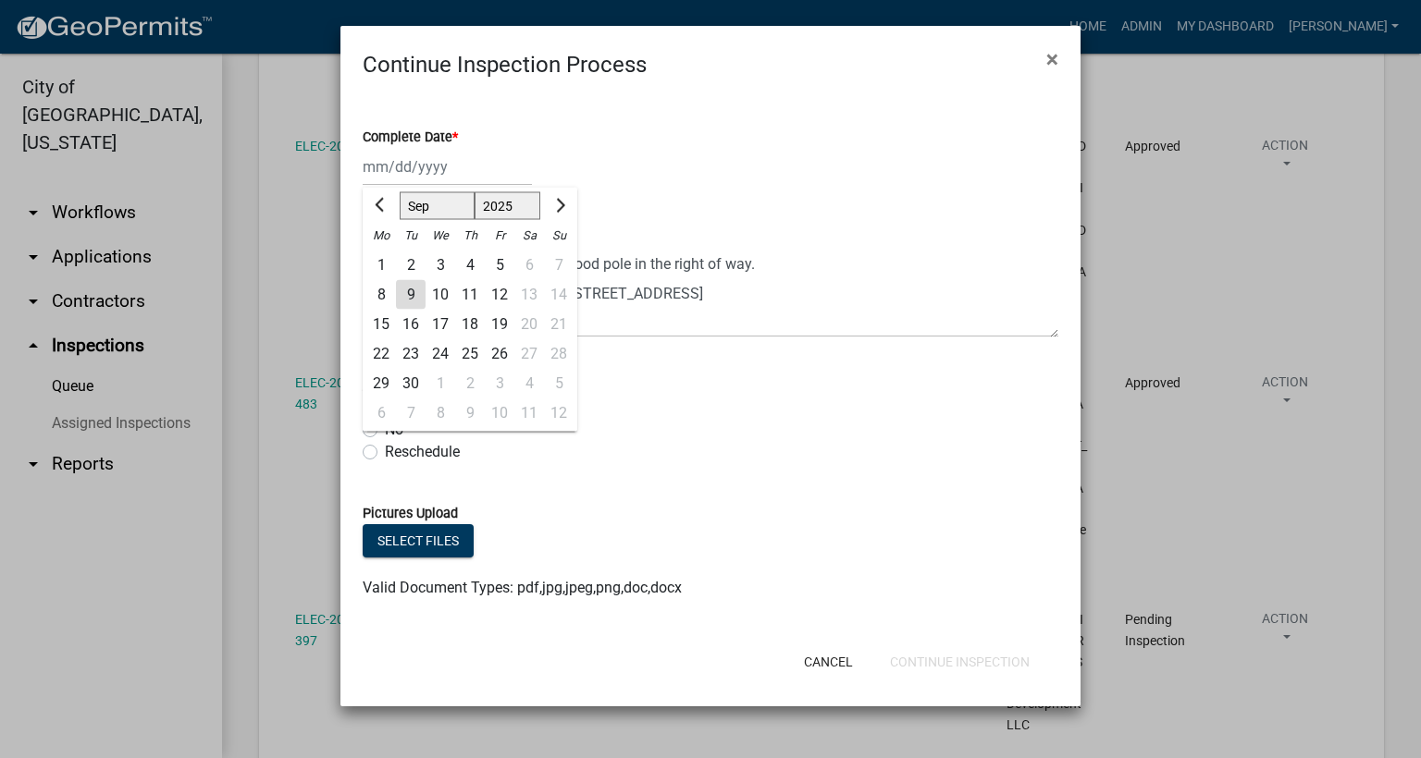
click at [402, 295] on div "9" at bounding box center [411, 295] width 30 height 30
type input "[DATE]"
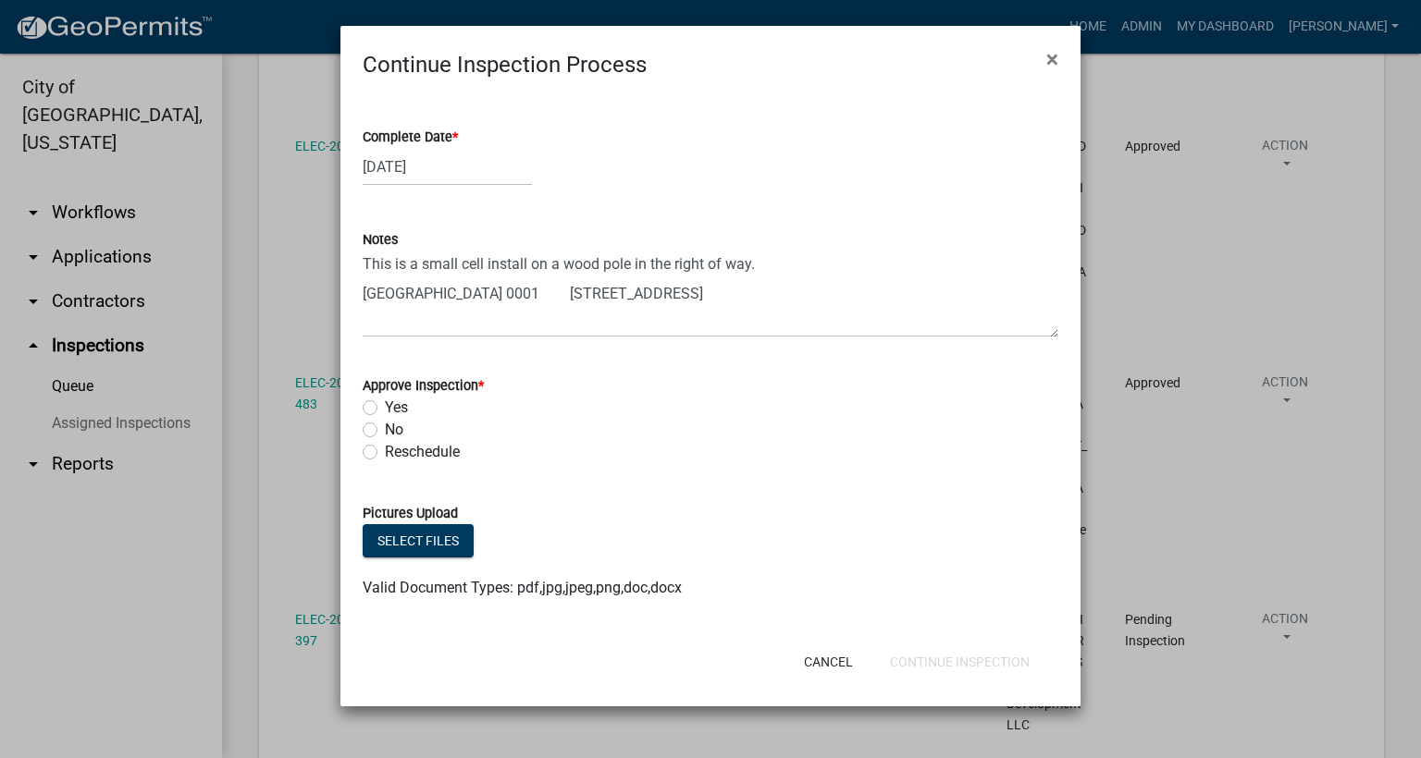
click at [385, 406] on label "Yes" at bounding box center [396, 408] width 23 height 22
click at [385, 406] on input "Yes" at bounding box center [391, 403] width 12 height 12
radio input "true"
click at [1002, 666] on button "Continue Inspection" at bounding box center [959, 662] width 169 height 33
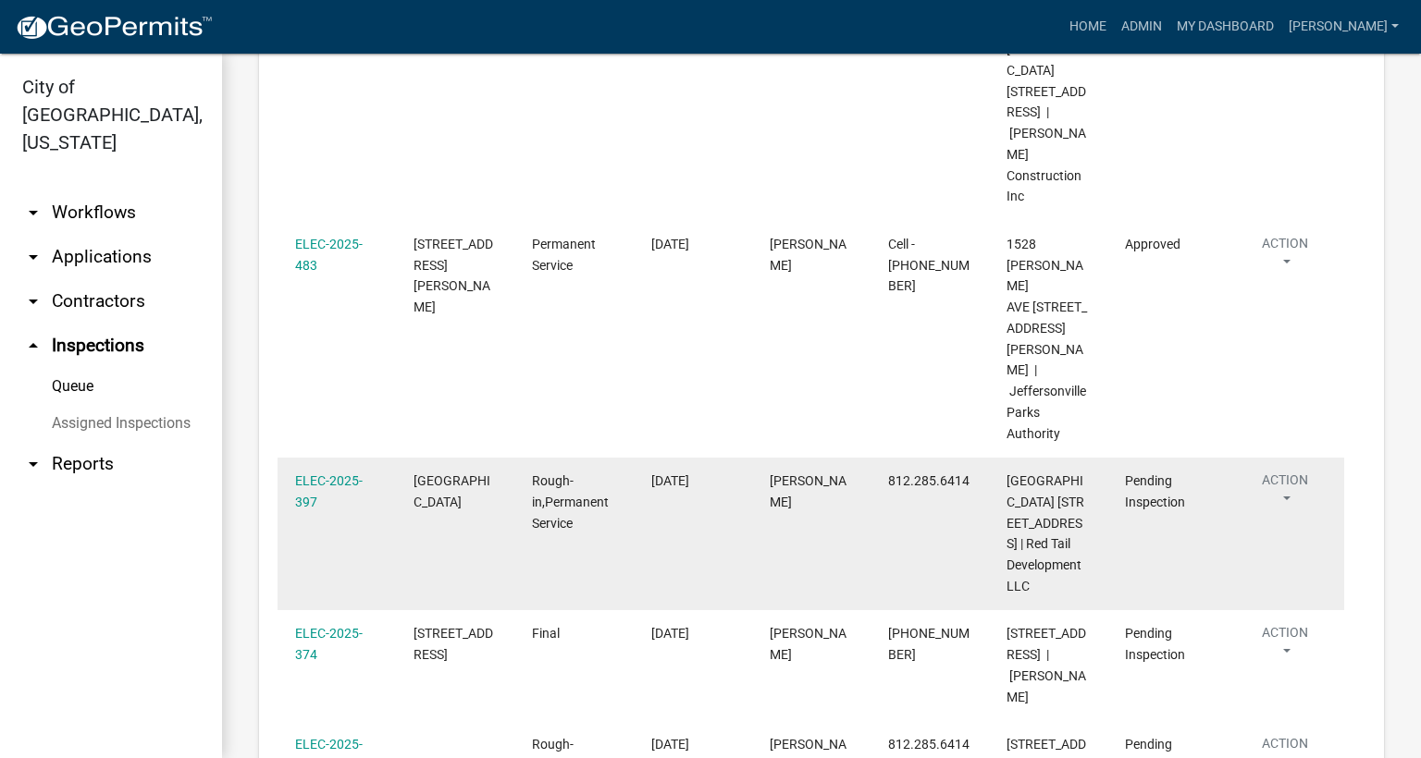
scroll to position [832, 0]
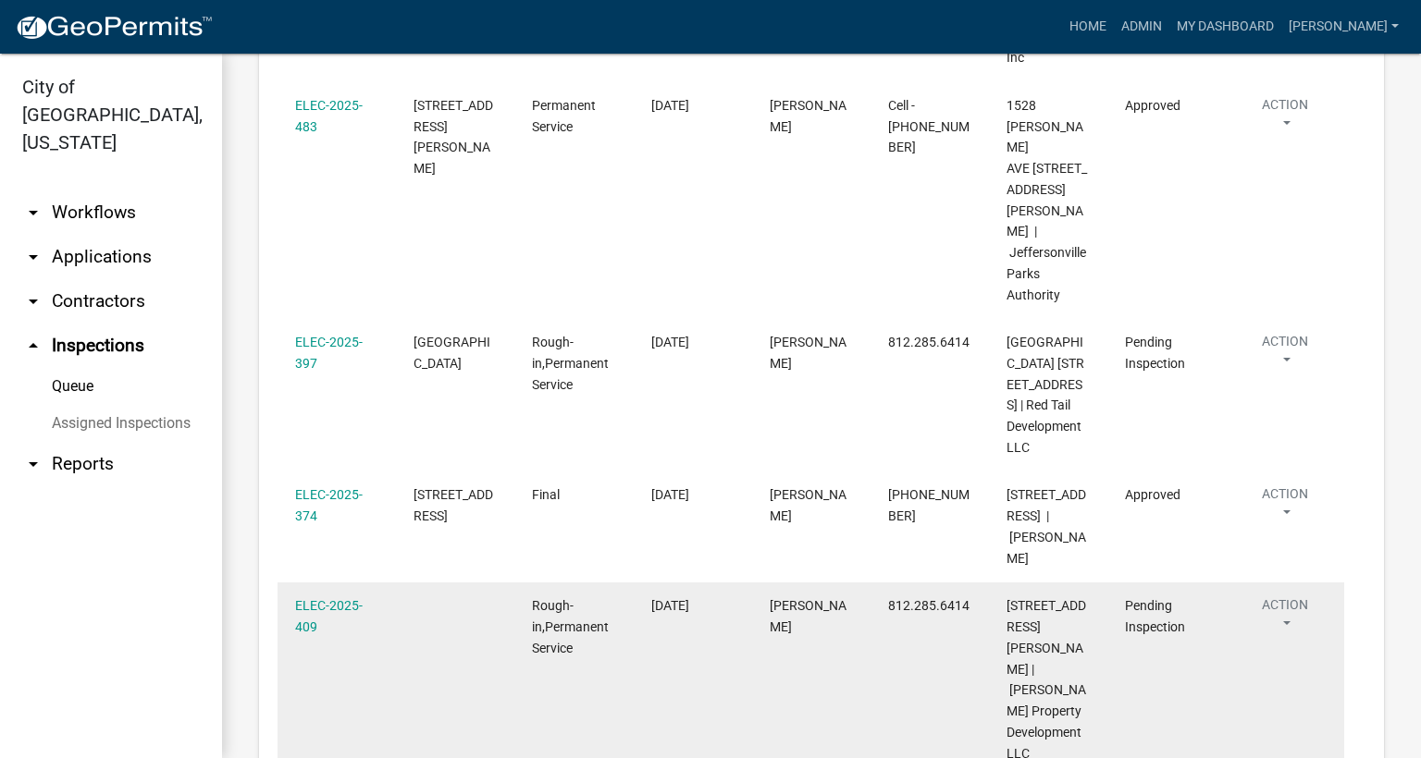
click at [1288, 596] on button "Action" at bounding box center [1284, 619] width 83 height 46
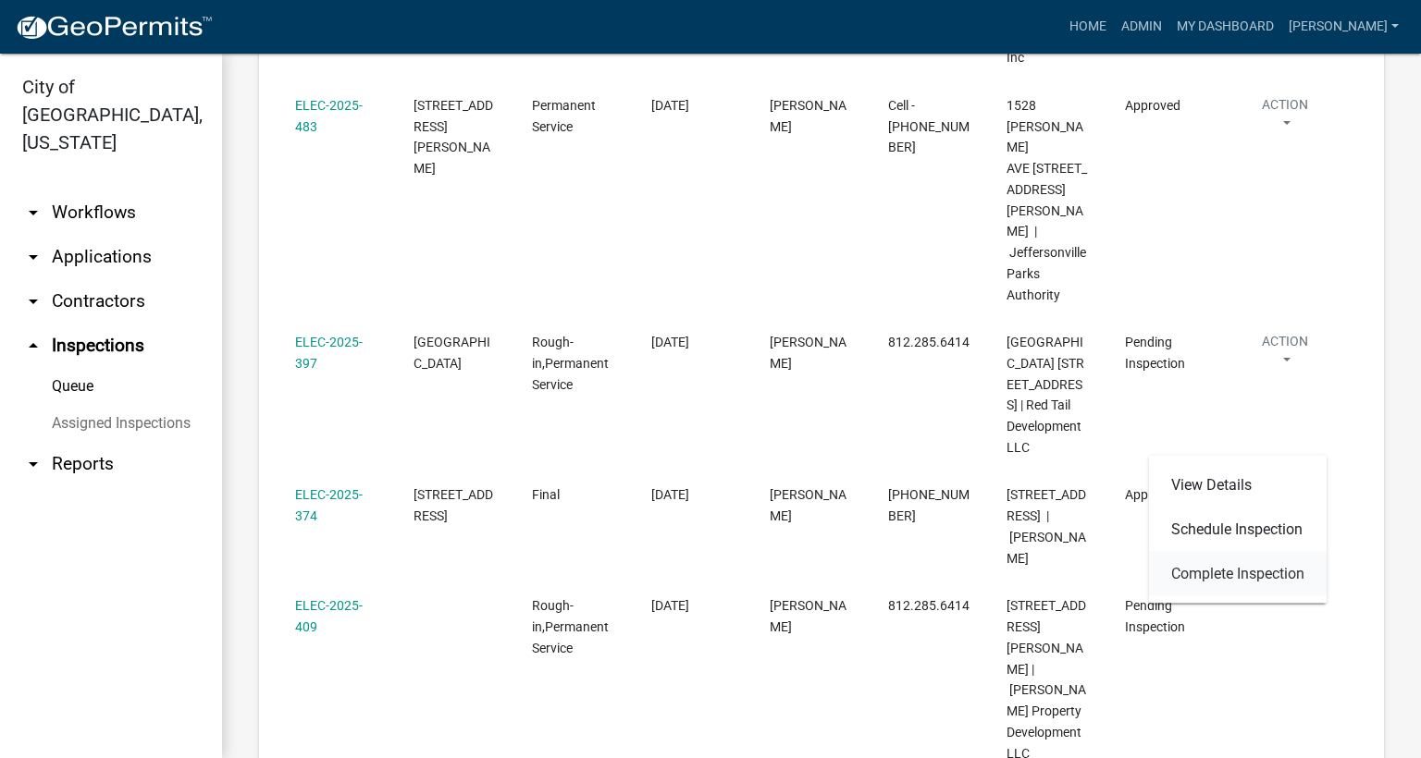
click at [1199, 566] on link "Complete Inspection" at bounding box center [1238, 574] width 178 height 44
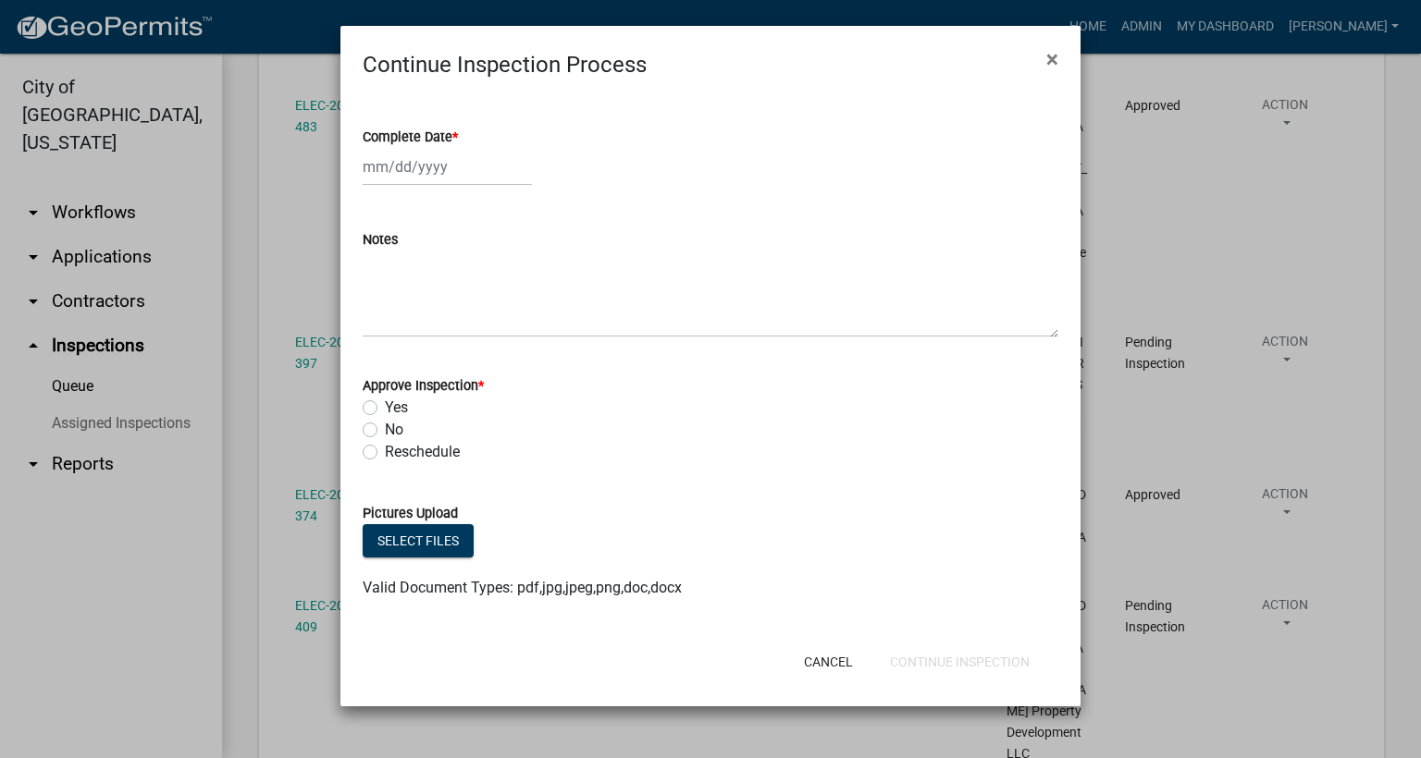
click at [455, 136] on span "*" at bounding box center [455, 137] width 6 height 16
click at [455, 148] on input "Complete Date *" at bounding box center [447, 167] width 169 height 38
select select "9"
select select "2025"
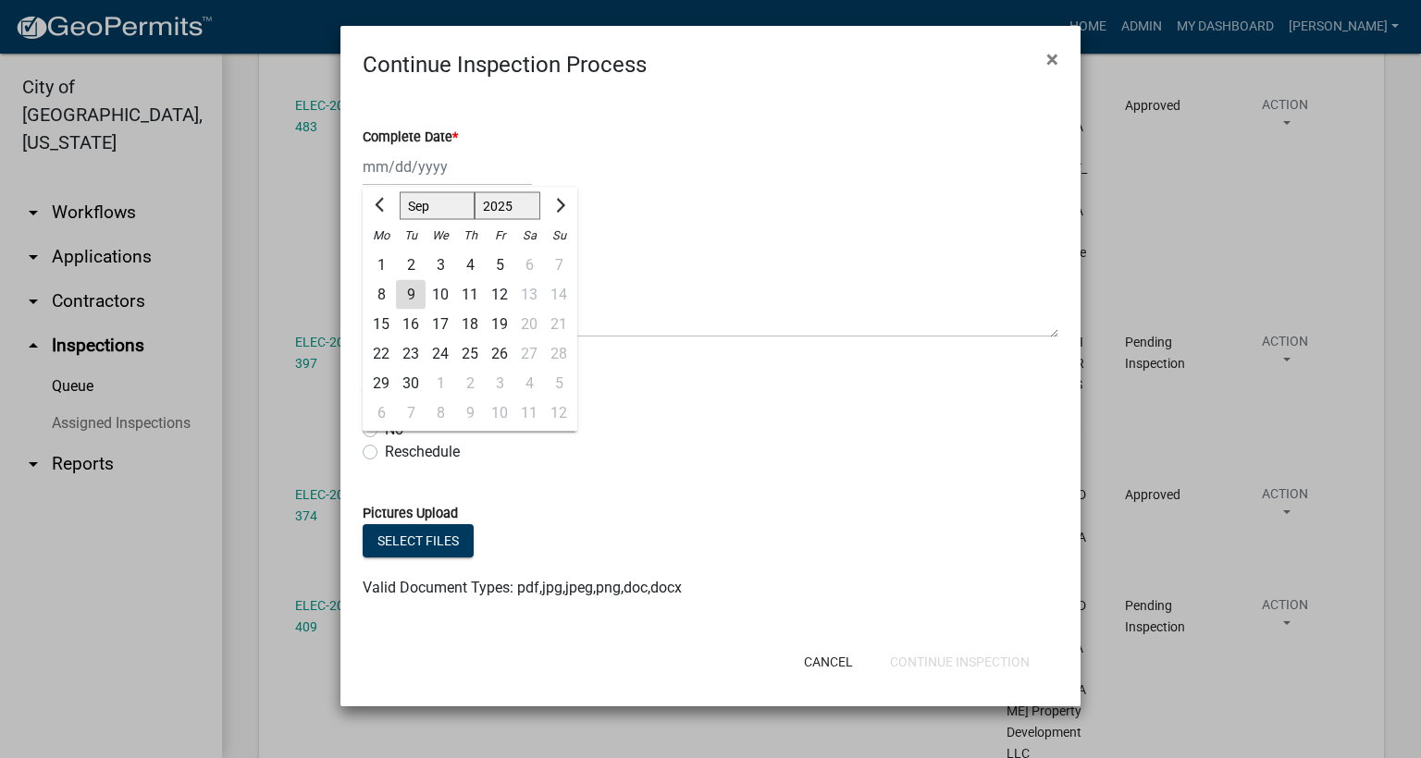
click at [412, 284] on div "9" at bounding box center [411, 295] width 30 height 30
type input "[DATE]"
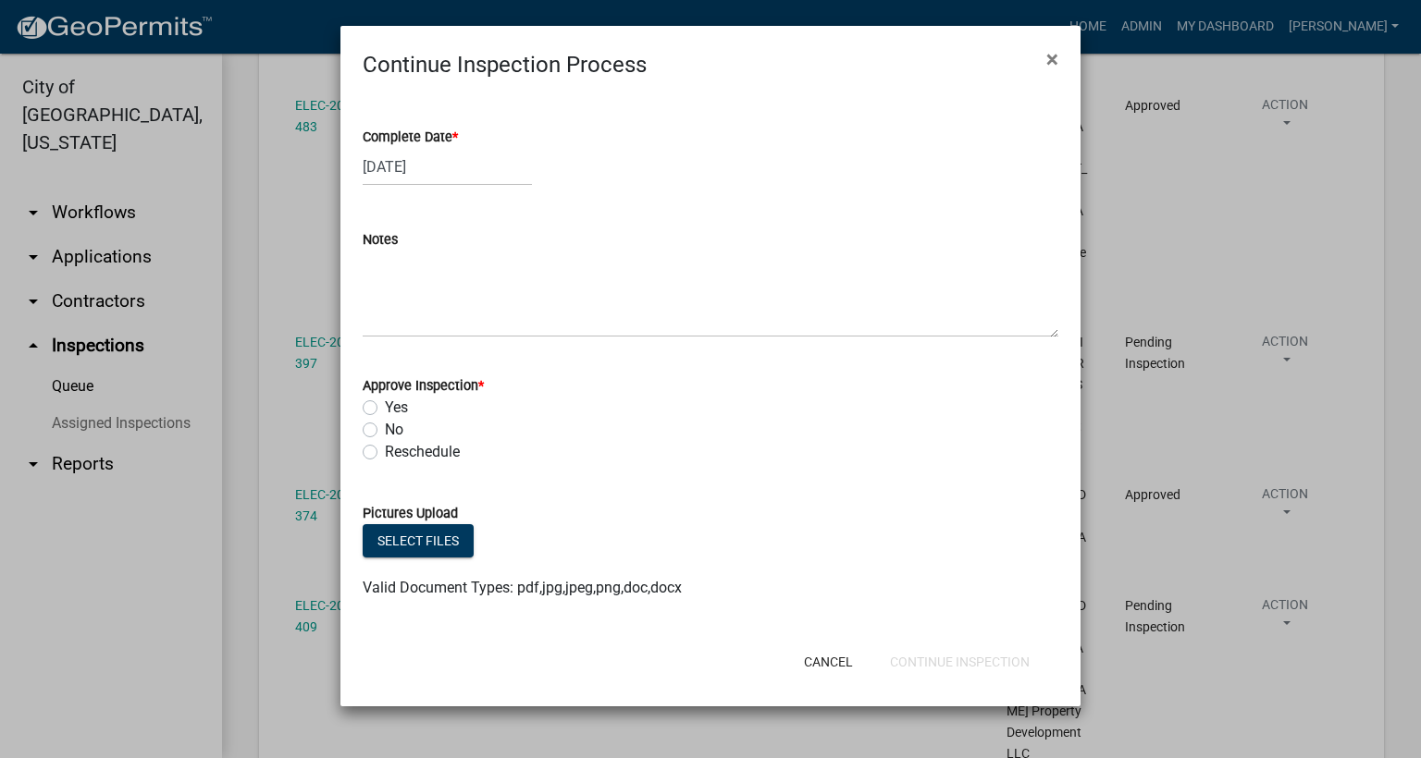
click at [385, 408] on label "Yes" at bounding box center [396, 408] width 23 height 22
click at [385, 408] on input "Yes" at bounding box center [391, 403] width 12 height 12
radio input "true"
click at [978, 661] on button "Continue Inspection" at bounding box center [959, 662] width 169 height 33
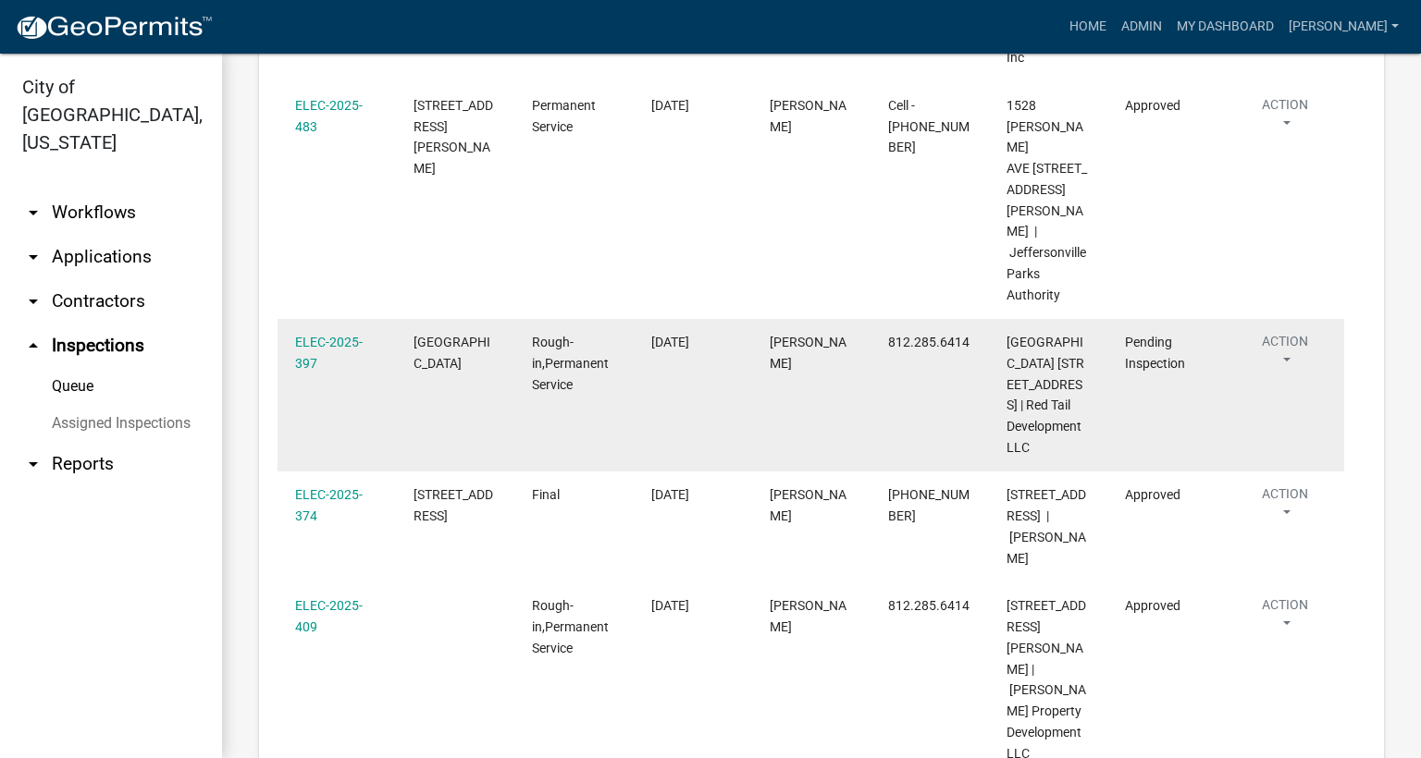
scroll to position [971, 0]
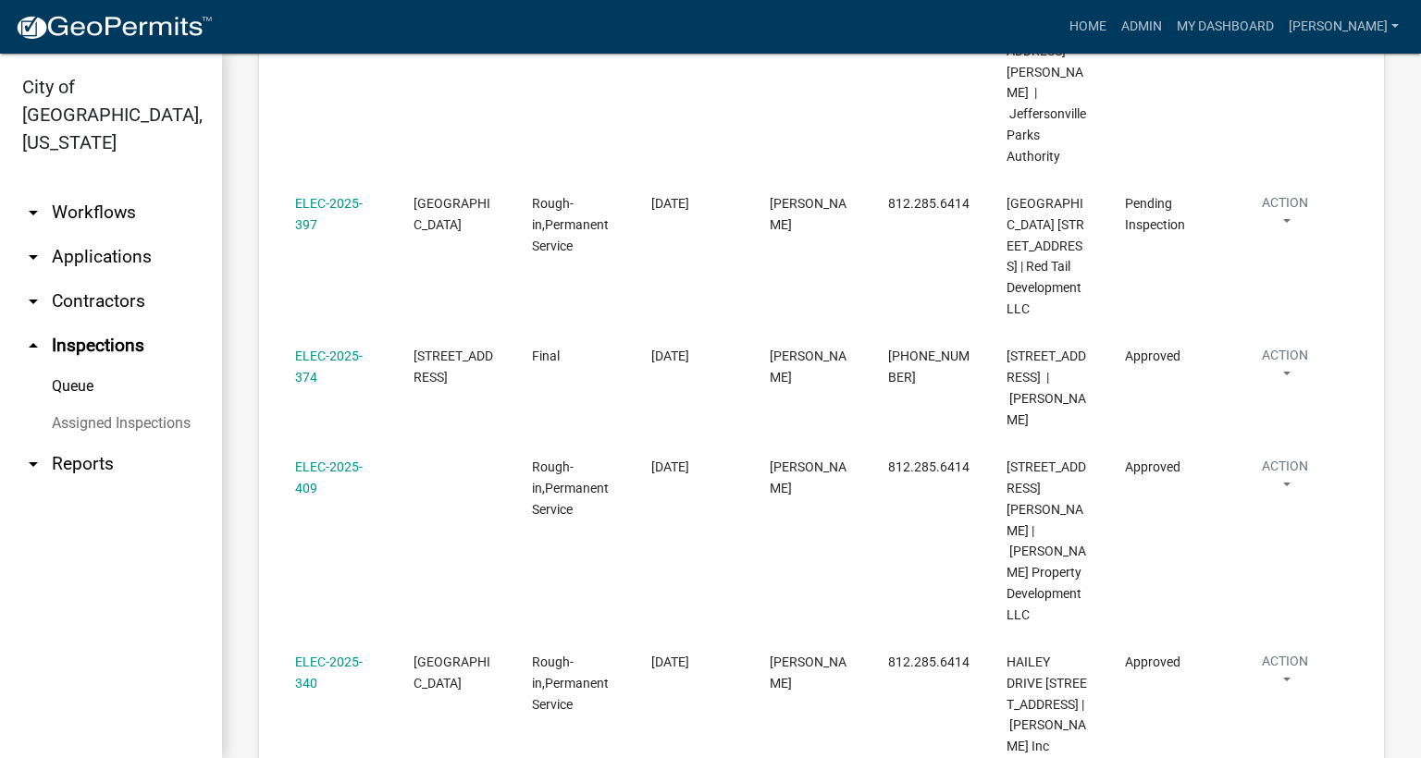
click at [1191, 720] on link "Complete Inspection" at bounding box center [1238, 719] width 178 height 44
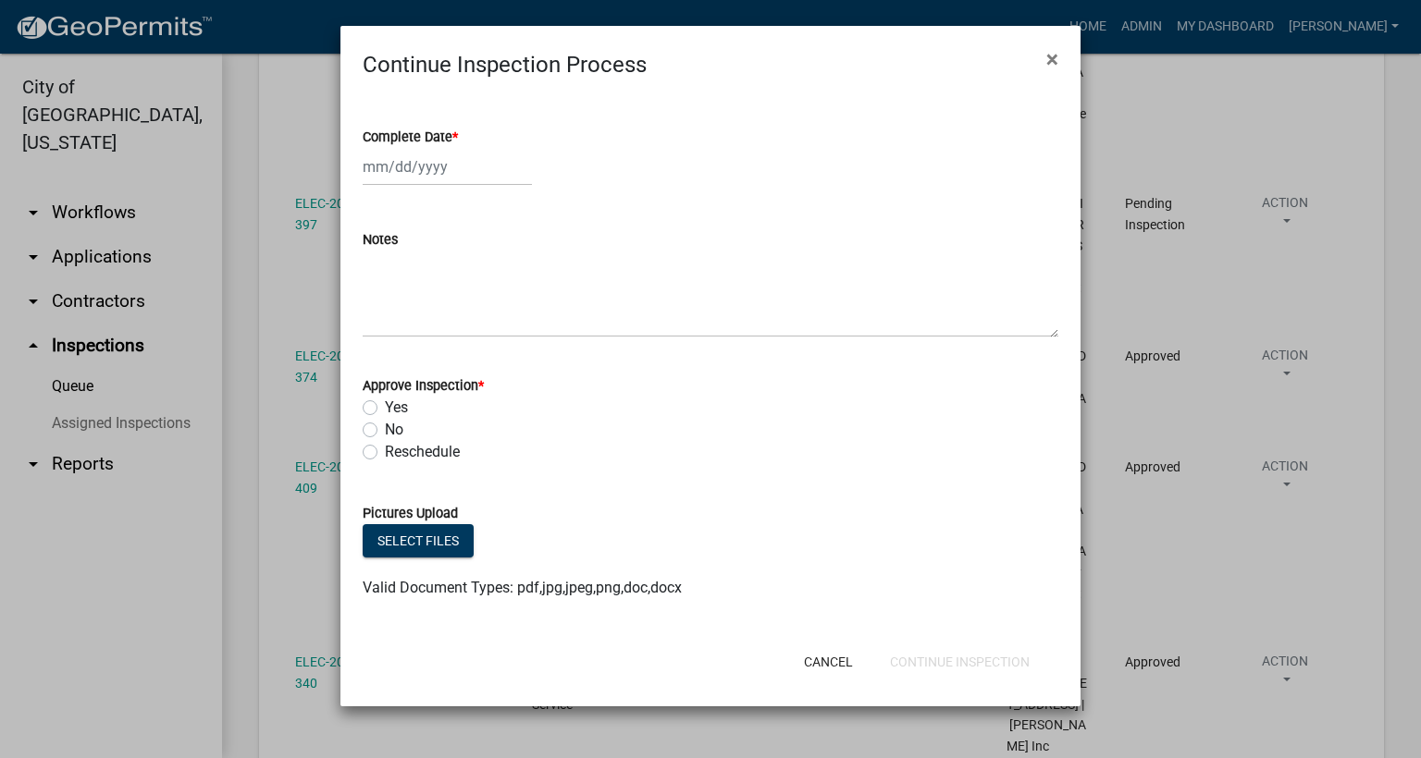
click at [458, 139] on span "*" at bounding box center [455, 137] width 6 height 16
click at [458, 148] on input "Complete Date *" at bounding box center [447, 167] width 169 height 38
select select "9"
select select "2025"
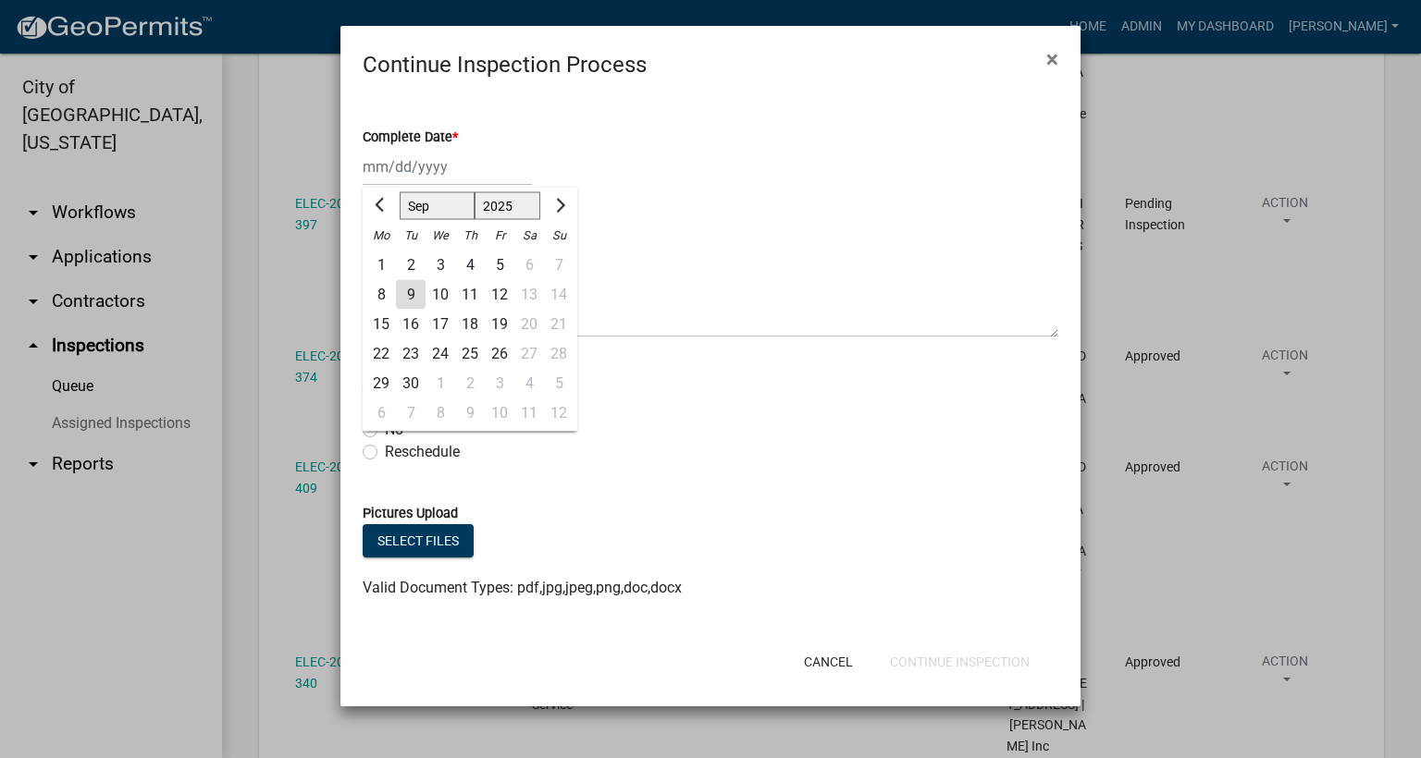
click at [417, 297] on div "9" at bounding box center [411, 295] width 30 height 30
type input "[DATE]"
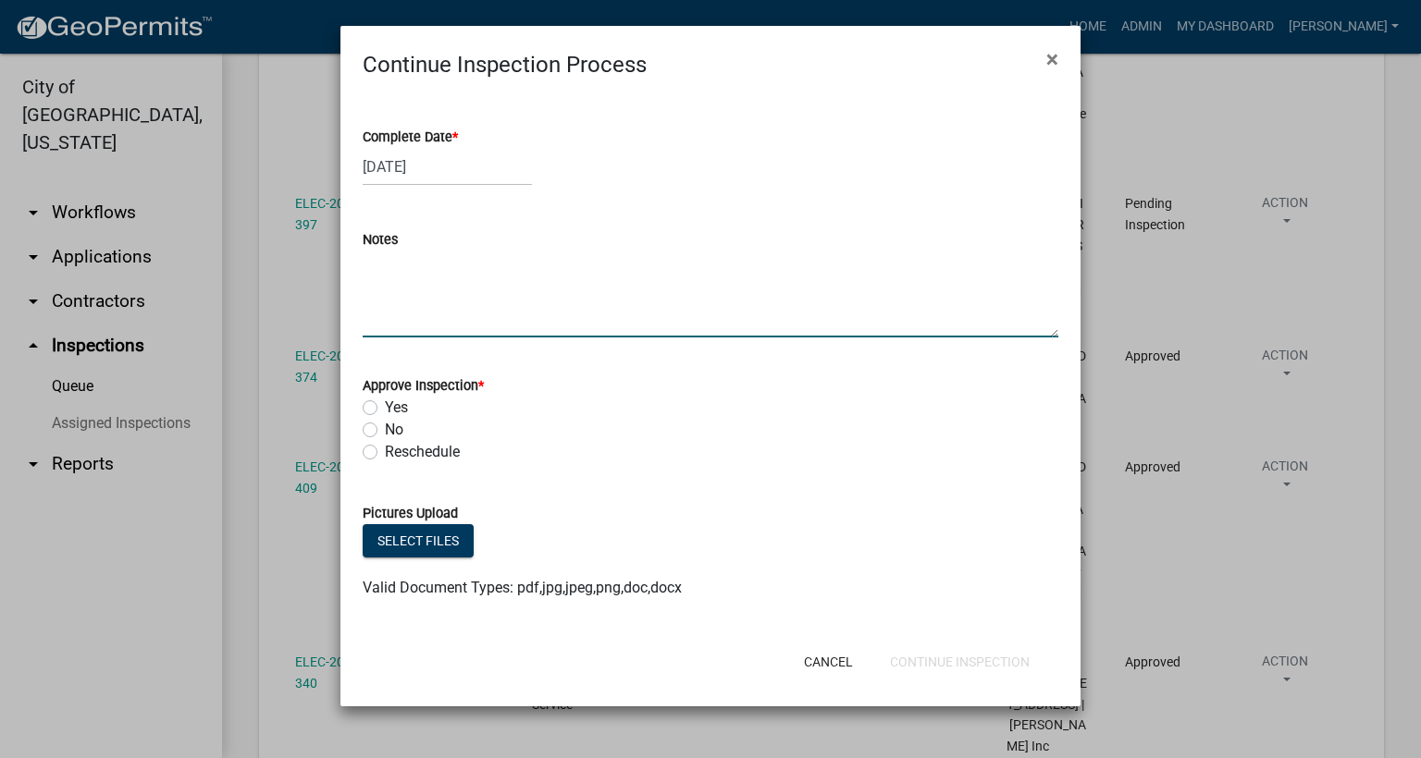
click at [403, 297] on textarea "Notes" at bounding box center [711, 294] width 696 height 87
type textarea "WALLS ONLY."
click at [385, 409] on label "Yes" at bounding box center [396, 408] width 23 height 22
click at [385, 409] on input "Yes" at bounding box center [391, 403] width 12 height 12
radio input "true"
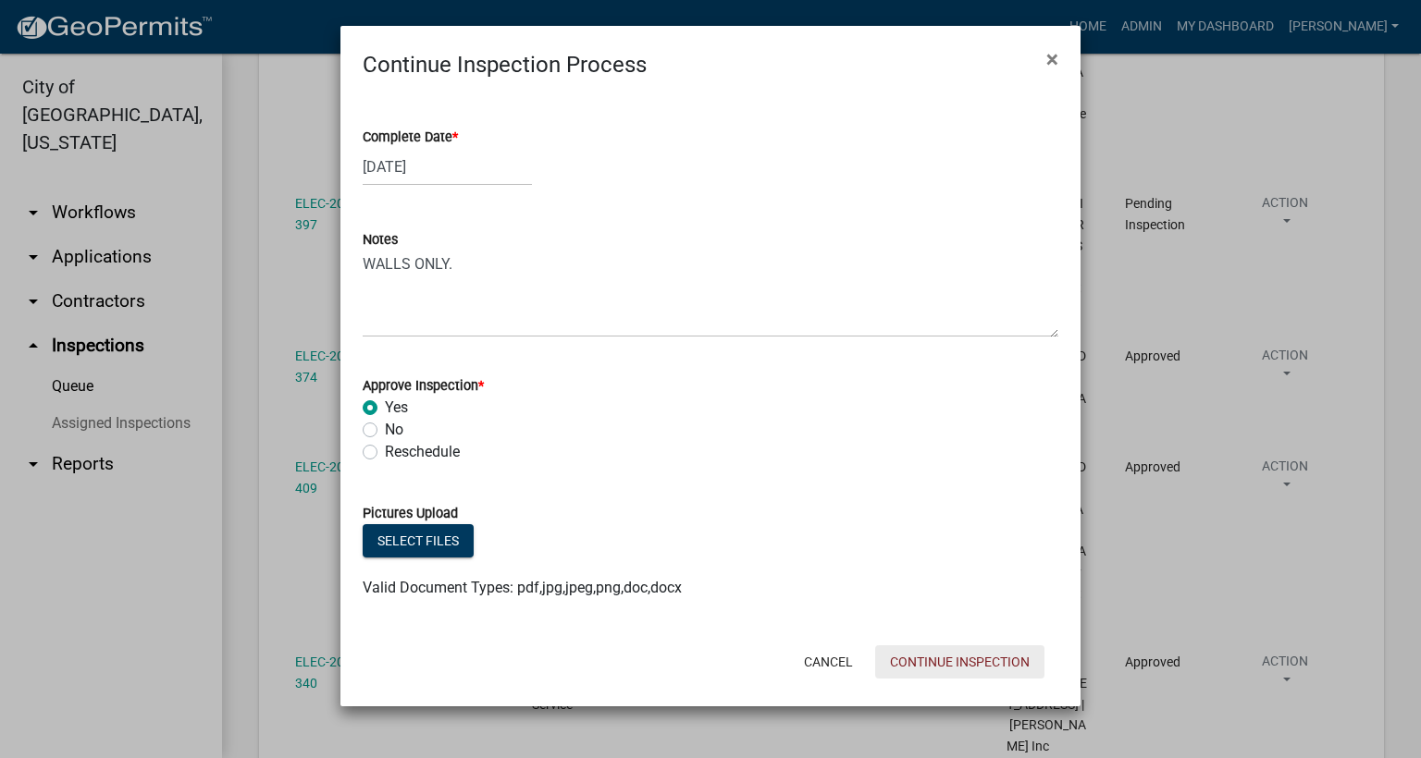
click at [994, 658] on button "Continue Inspection" at bounding box center [959, 662] width 169 height 33
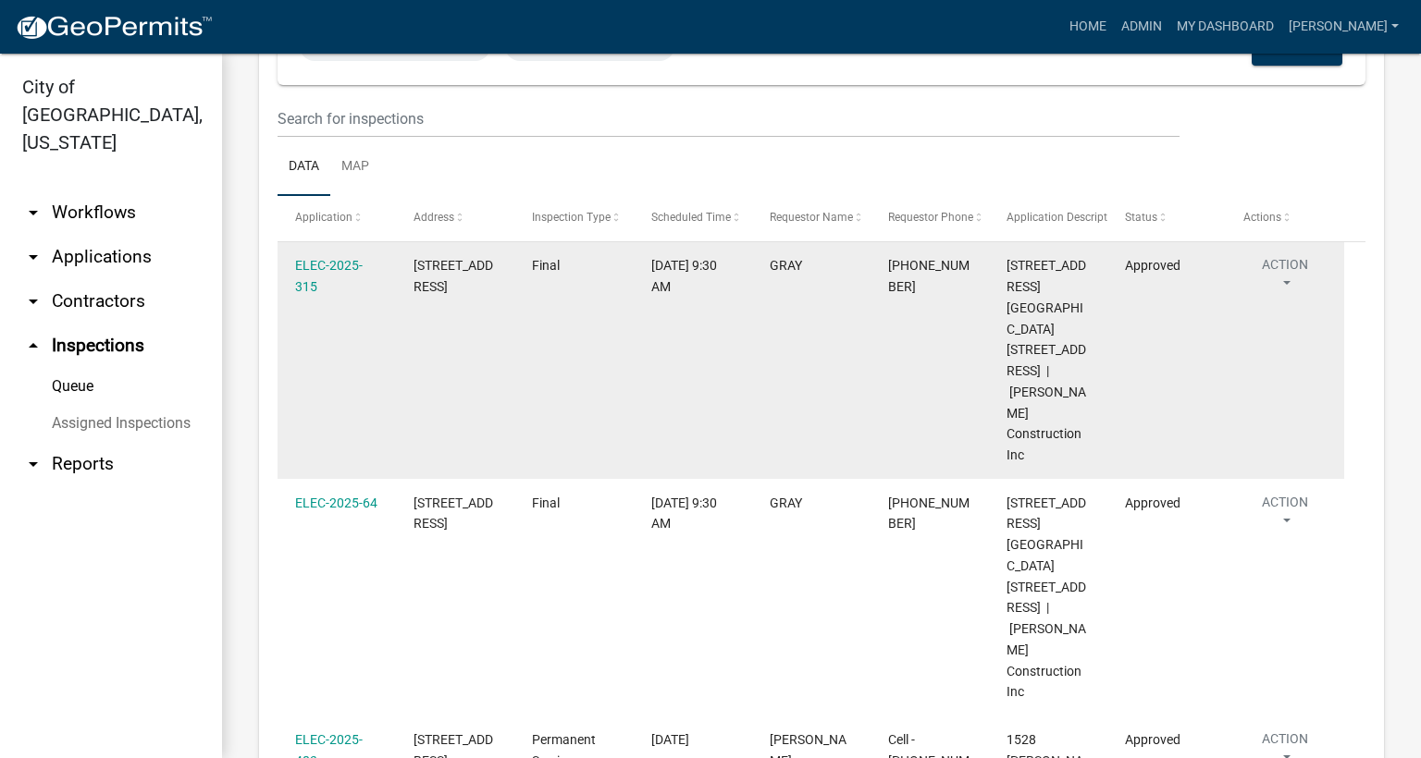
scroll to position [0, 0]
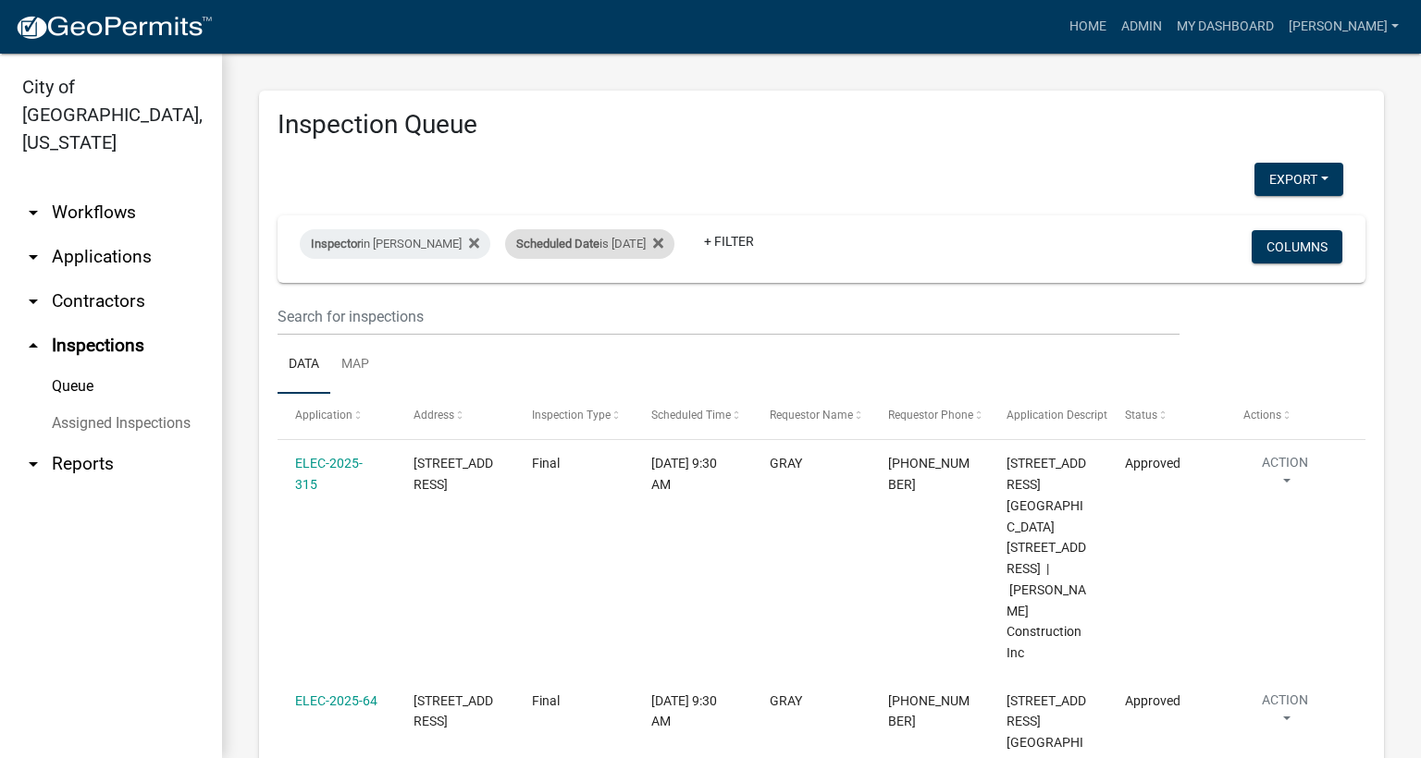
click at [660, 242] on div "Scheduled Date is [DATE]" at bounding box center [589, 244] width 169 height 30
click at [656, 316] on input "[DATE]" at bounding box center [600, 313] width 129 height 38
type input "[DATE]"
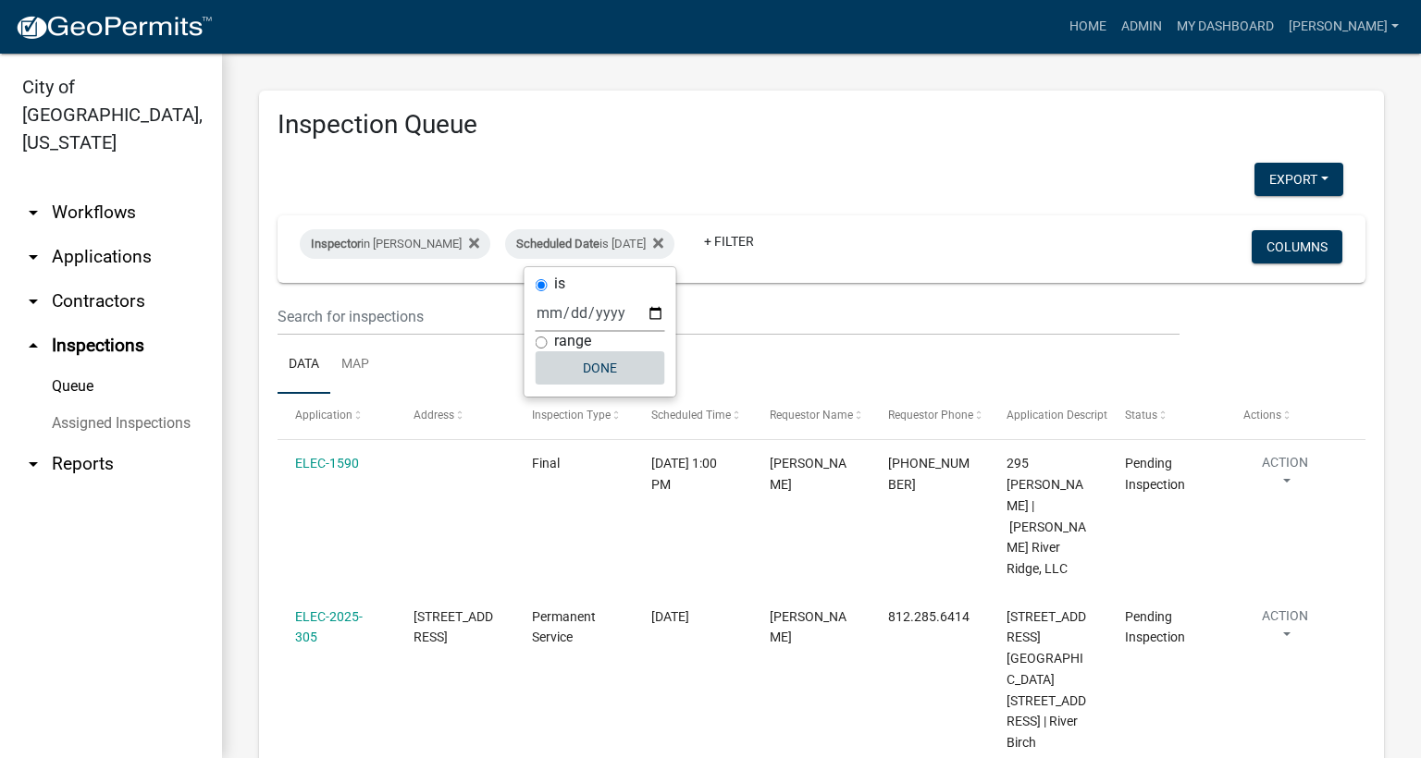
click at [614, 366] on button "Done" at bounding box center [600, 367] width 129 height 33
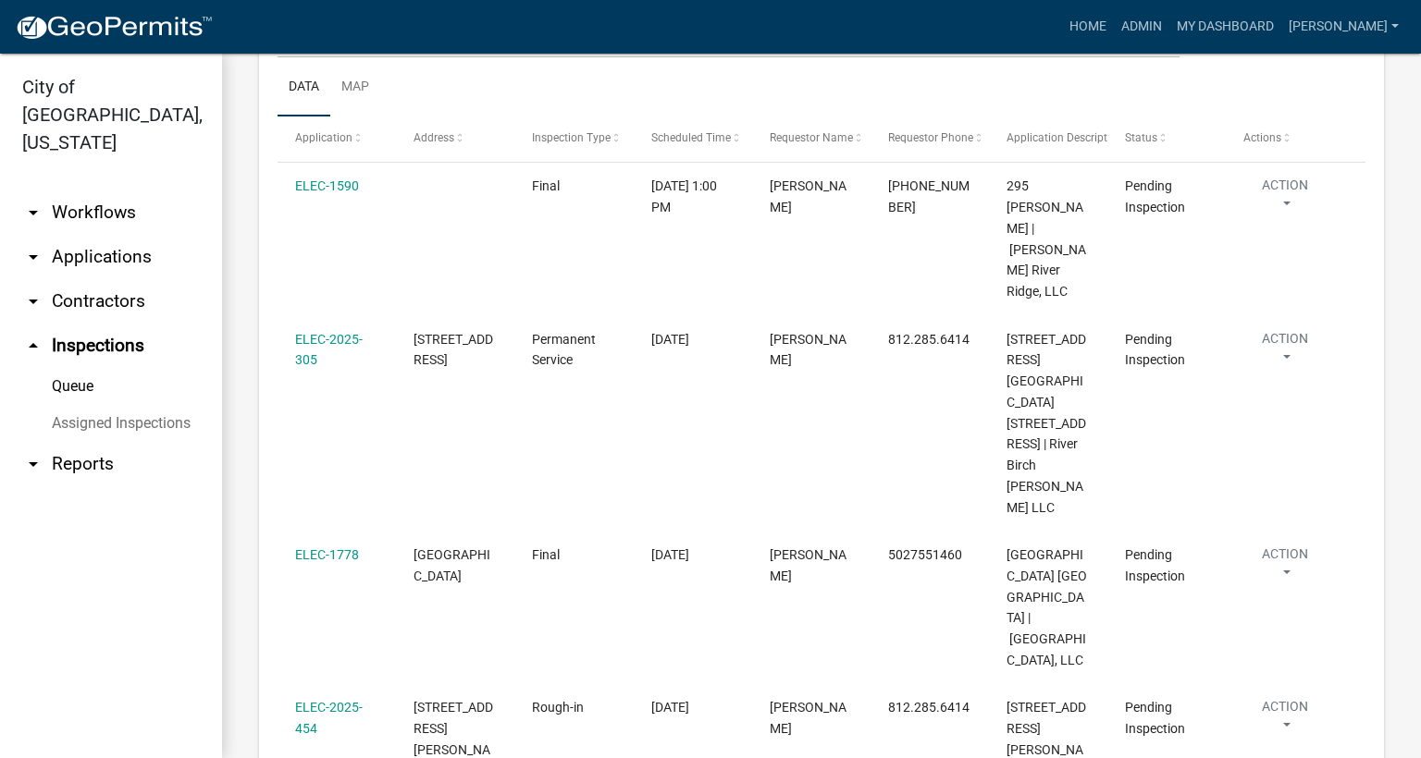
scroll to position [416, 0]
